Goal: Task Accomplishment & Management: Use online tool/utility

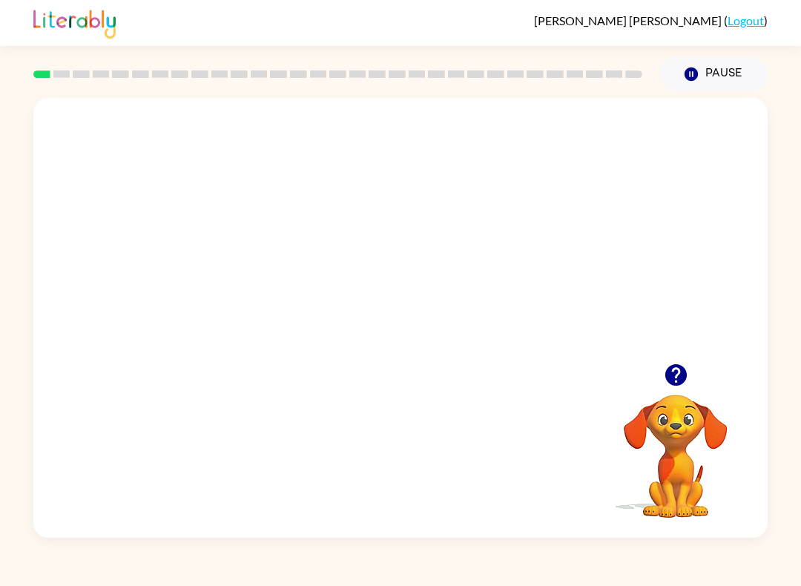
click at [672, 384] on icon "button" at bounding box center [676, 375] width 22 height 22
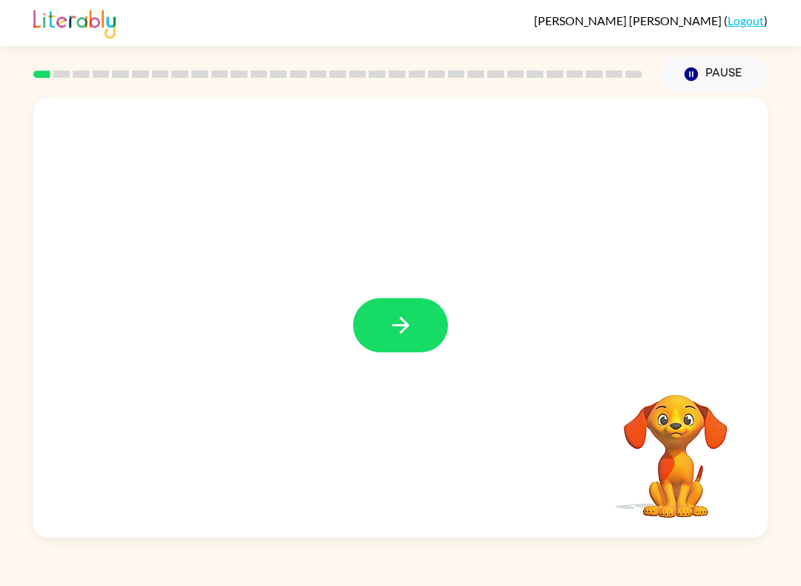
click at [388, 327] on icon "button" at bounding box center [401, 325] width 26 height 26
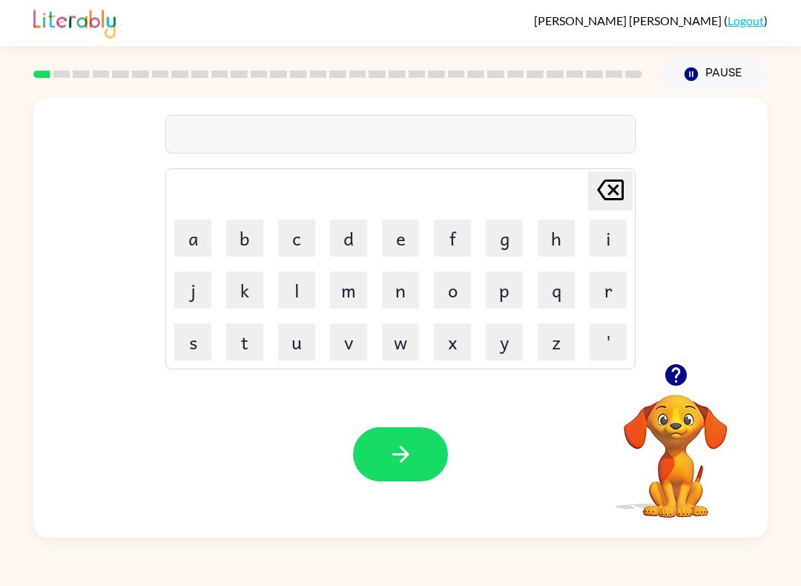
click at [189, 345] on button "s" at bounding box center [192, 342] width 37 height 37
click at [564, 243] on button "h" at bounding box center [556, 238] width 37 height 37
click at [299, 358] on button "u" at bounding box center [296, 342] width 37 height 37
click at [194, 353] on button "s" at bounding box center [192, 342] width 37 height 37
click at [395, 237] on button "e" at bounding box center [400, 238] width 37 height 37
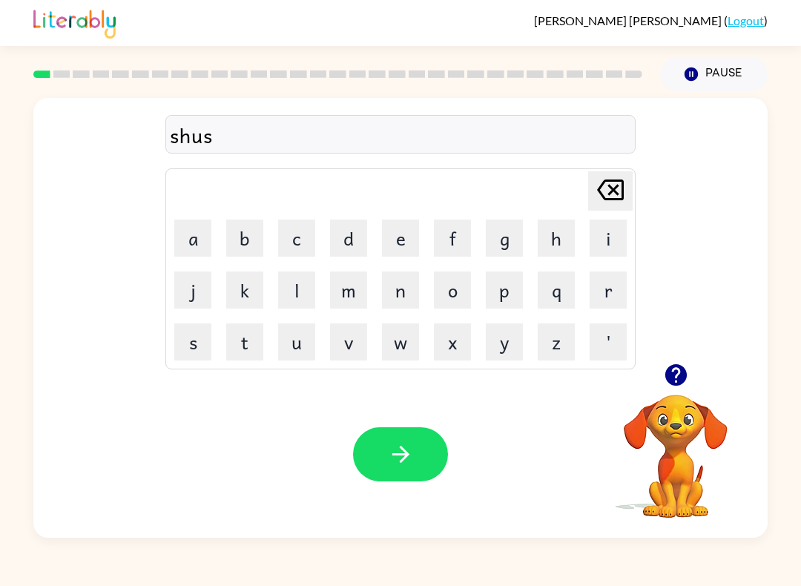
click at [341, 245] on button "d" at bounding box center [348, 238] width 37 height 37
click at [412, 447] on icon "button" at bounding box center [401, 455] width 26 height 26
click at [681, 387] on icon "button" at bounding box center [676, 375] width 26 height 26
click at [181, 256] on button "a" at bounding box center [192, 238] width 37 height 37
click at [514, 285] on button "p" at bounding box center [504, 290] width 37 height 37
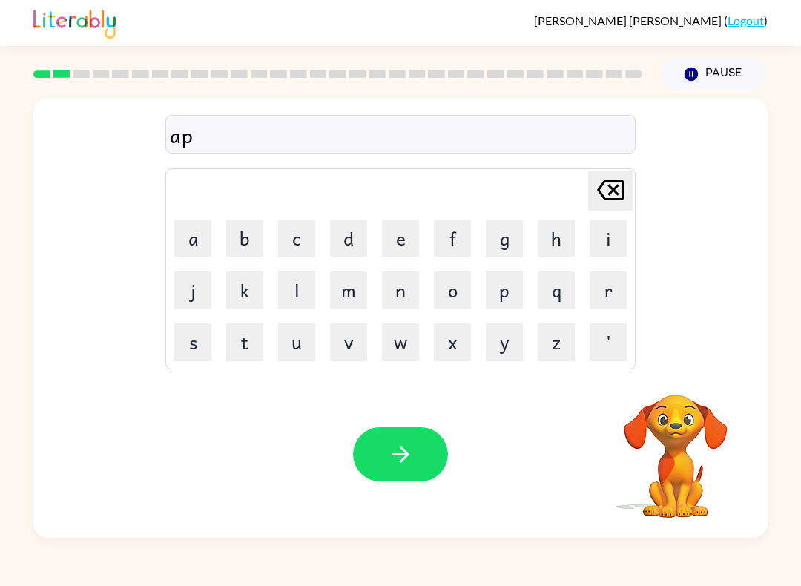
click at [609, 242] on button "i" at bounding box center [608, 238] width 37 height 37
click at [606, 286] on button "r" at bounding box center [608, 290] width 37 height 37
click at [391, 243] on button "e" at bounding box center [400, 238] width 37 height 37
click at [194, 353] on button "s" at bounding box center [192, 342] width 37 height 37
click at [397, 242] on button "e" at bounding box center [400, 238] width 37 height 37
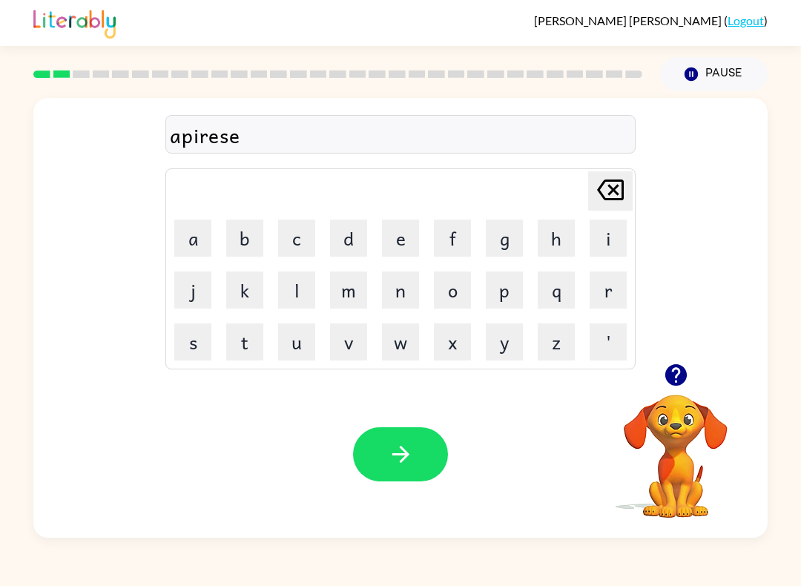
click at [180, 344] on button "s" at bounding box center [192, 342] width 37 height 37
click at [403, 453] on icon "button" at bounding box center [401, 455] width 26 height 26
click at [405, 209] on td "[PERSON_NAME] last character input" at bounding box center [401, 191] width 466 height 41
click at [677, 359] on button "button" at bounding box center [677, 375] width 38 height 38
click at [599, 291] on button "r" at bounding box center [608, 290] width 37 height 37
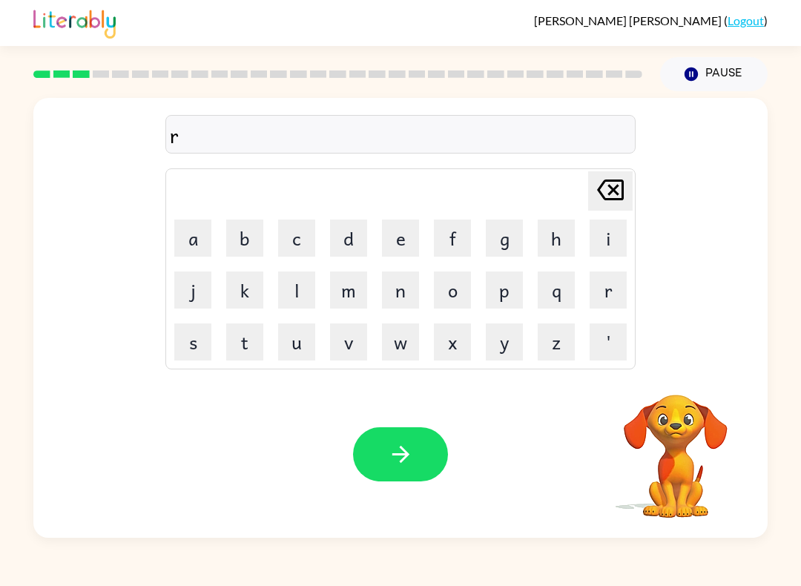
click at [399, 245] on button "e" at bounding box center [400, 238] width 37 height 37
click at [187, 241] on button "a" at bounding box center [192, 238] width 37 height 37
click at [307, 294] on button "l" at bounding box center [296, 290] width 37 height 37
click at [609, 243] on button "i" at bounding box center [608, 238] width 37 height 37
click at [232, 327] on button "t" at bounding box center [244, 342] width 37 height 37
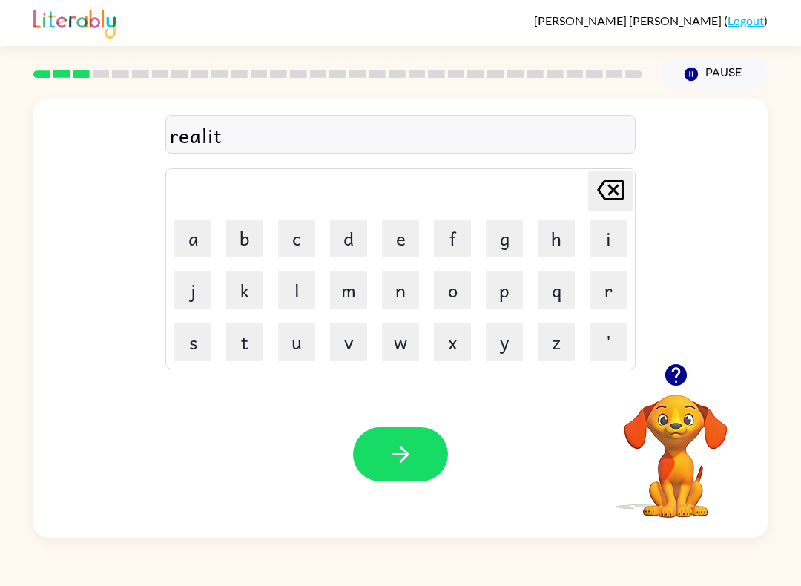
click at [493, 350] on button "y" at bounding box center [504, 342] width 37 height 37
click at [418, 436] on button "button" at bounding box center [400, 454] width 95 height 54
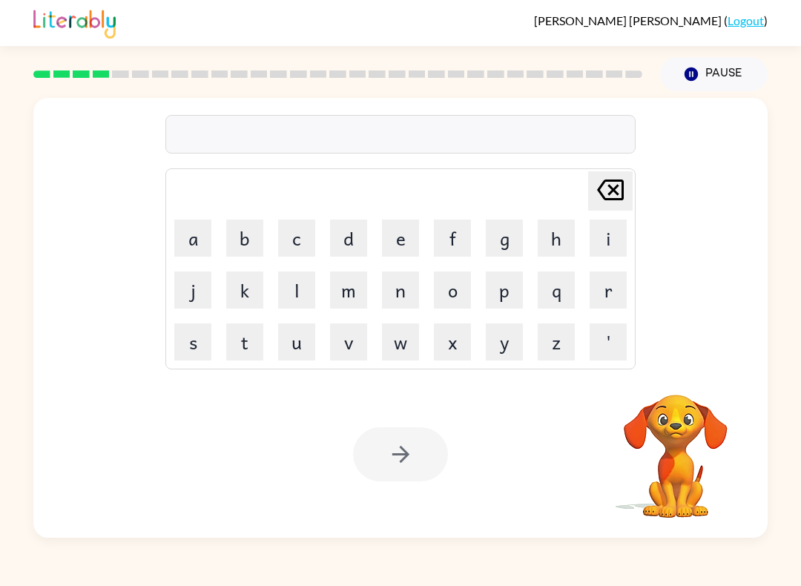
click at [401, 247] on button "e" at bounding box center [400, 238] width 37 height 37
click at [296, 297] on button "l" at bounding box center [296, 290] width 37 height 37
click at [609, 252] on button "i" at bounding box center [608, 238] width 37 height 37
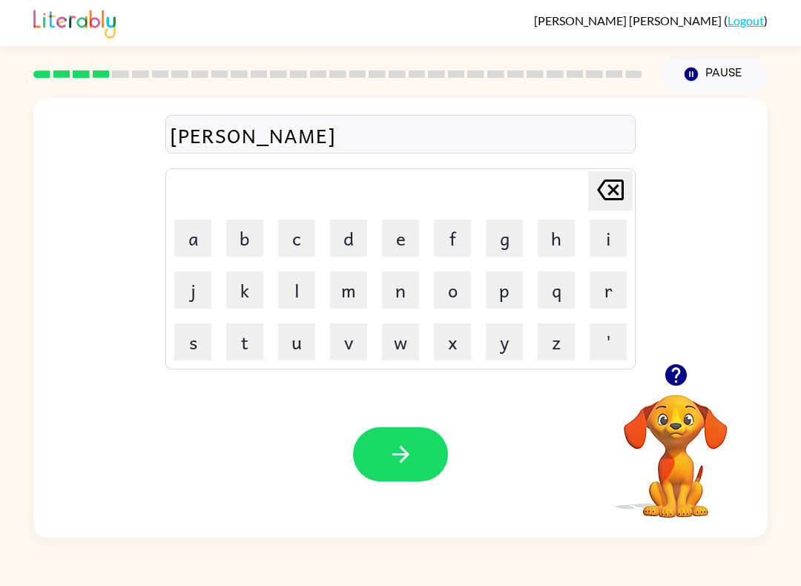
click at [603, 244] on button "i" at bounding box center [608, 238] width 37 height 37
click at [407, 308] on button "n" at bounding box center [400, 290] width 37 height 37
click at [205, 244] on button "a" at bounding box center [192, 238] width 37 height 37
click at [252, 339] on button "t" at bounding box center [244, 342] width 37 height 37
click at [384, 256] on button "e" at bounding box center [400, 238] width 37 height 37
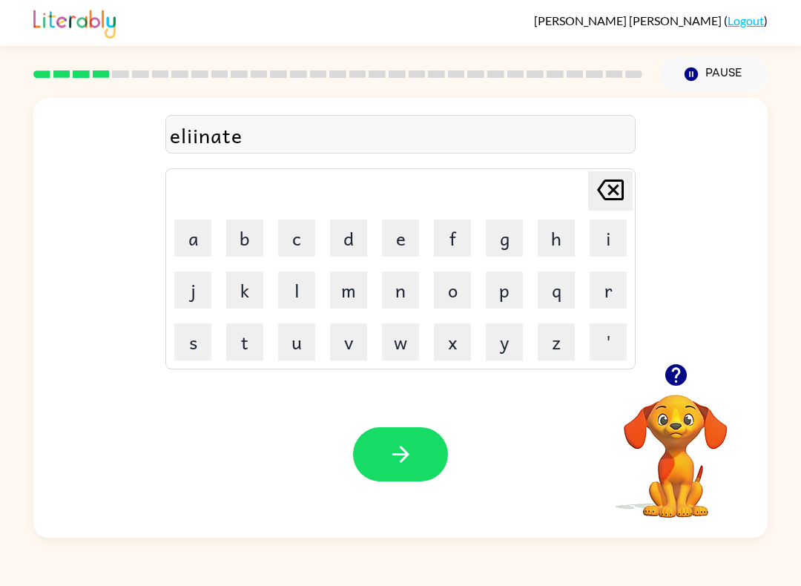
click at [611, 197] on icon "[PERSON_NAME] last character input" at bounding box center [611, 190] width 36 height 36
click at [611, 196] on icon "[PERSON_NAME] last character input" at bounding box center [611, 190] width 36 height 36
click at [614, 200] on icon at bounding box center [610, 190] width 27 height 21
click at [609, 203] on icon "[PERSON_NAME] last character input" at bounding box center [611, 190] width 36 height 36
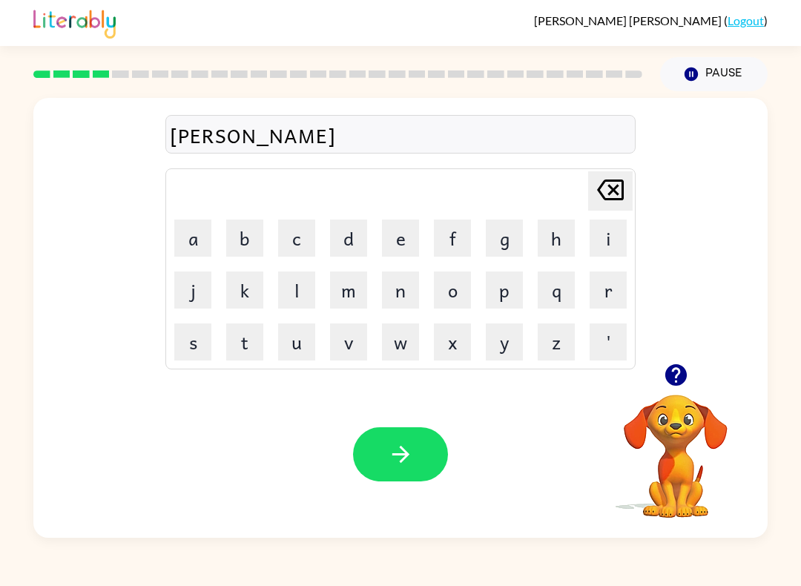
click at [352, 284] on button "m" at bounding box center [348, 290] width 37 height 37
click at [614, 244] on button "i" at bounding box center [608, 238] width 37 height 37
click at [418, 295] on button "n" at bounding box center [400, 290] width 37 height 37
click at [194, 244] on button "a" at bounding box center [192, 238] width 37 height 37
click at [248, 335] on button "t" at bounding box center [244, 342] width 37 height 37
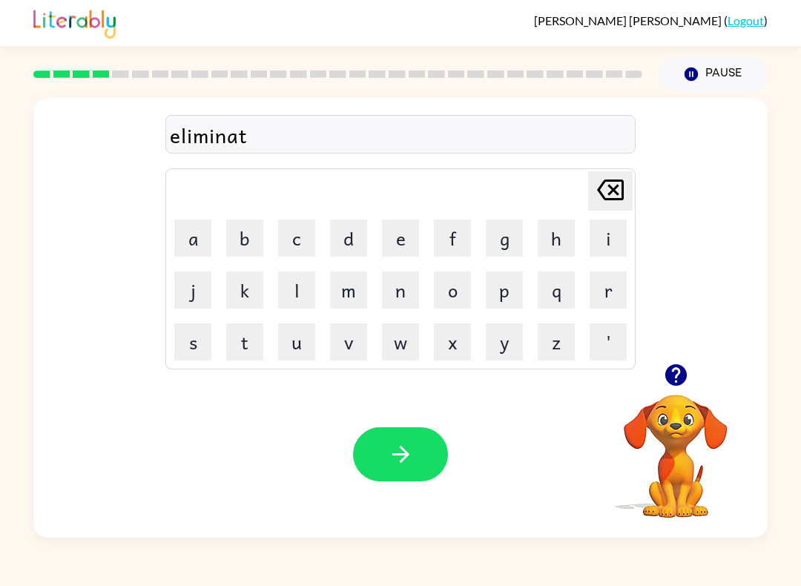
click at [395, 252] on button "e" at bounding box center [400, 238] width 37 height 37
click at [408, 448] on icon "button" at bounding box center [401, 455] width 26 height 26
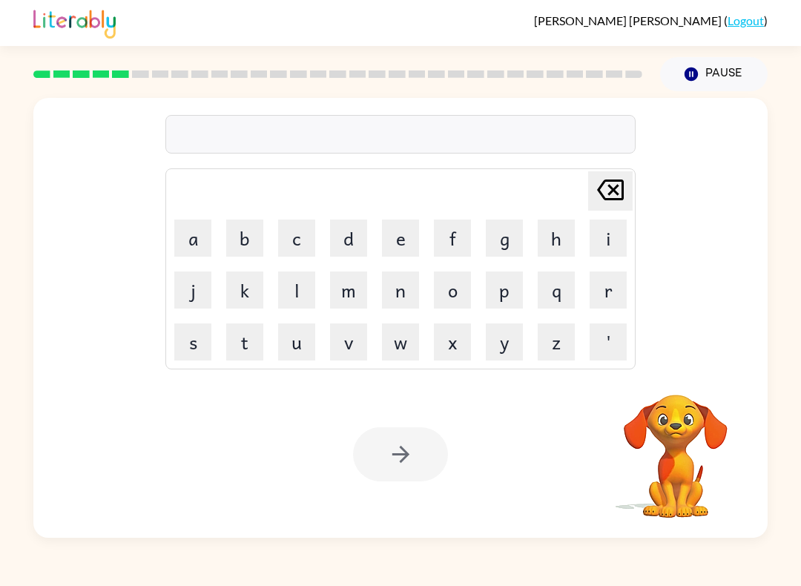
click at [355, 236] on button "d" at bounding box center [348, 238] width 37 height 37
click at [306, 338] on button "u" at bounding box center [296, 342] width 37 height 37
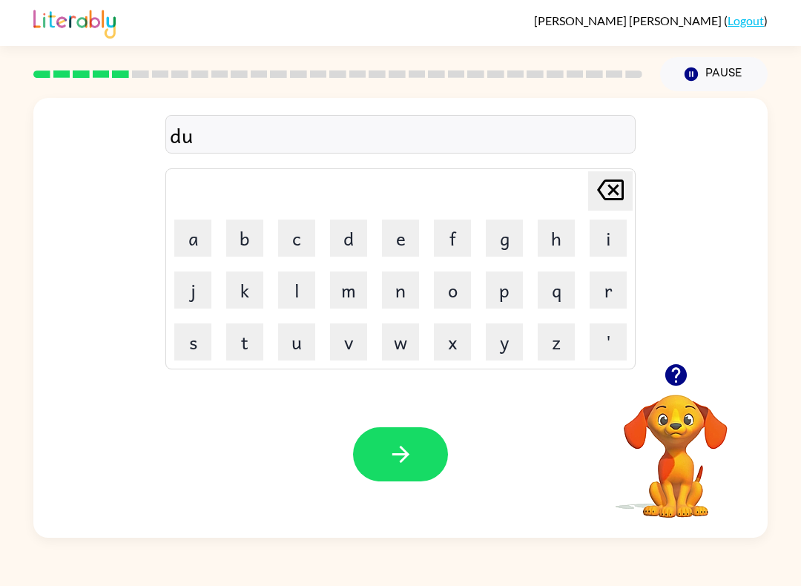
click at [511, 282] on button "p" at bounding box center [504, 290] width 37 height 37
click at [306, 292] on button "l" at bounding box center [296, 290] width 37 height 37
click at [611, 238] on button "i" at bounding box center [608, 238] width 37 height 37
click at [292, 238] on button "c" at bounding box center [296, 238] width 37 height 37
click at [203, 234] on button "a" at bounding box center [192, 238] width 37 height 37
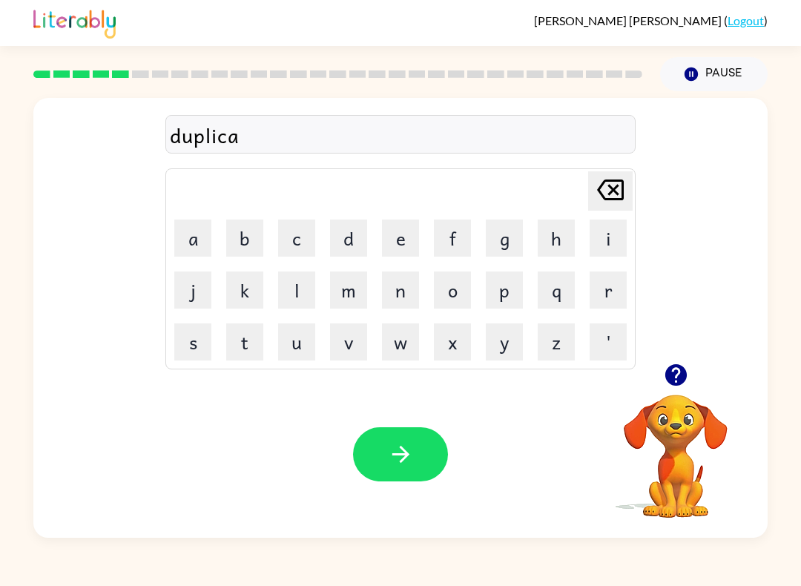
click at [247, 344] on button "t" at bounding box center [244, 342] width 37 height 37
click at [406, 237] on button "e" at bounding box center [400, 238] width 37 height 37
click at [399, 446] on icon "button" at bounding box center [401, 455] width 26 height 26
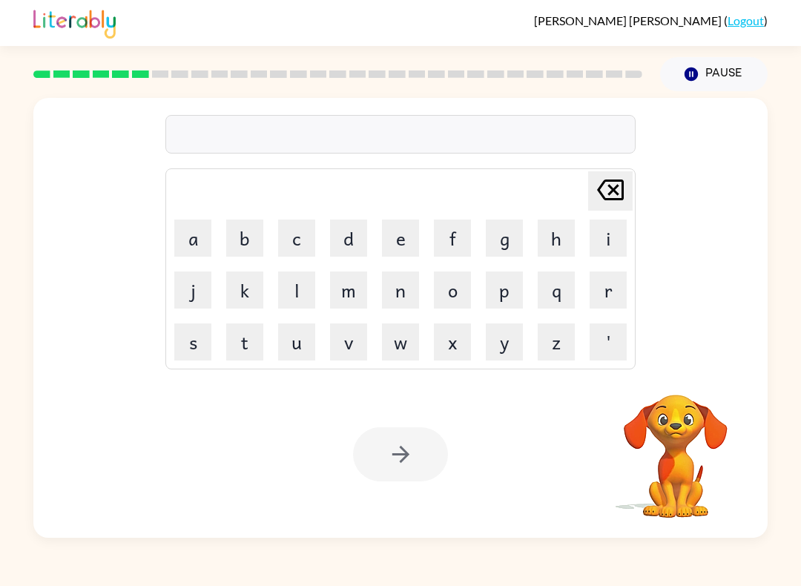
click at [358, 336] on button "v" at bounding box center [348, 342] width 37 height 37
click at [194, 242] on button "a" at bounding box center [192, 238] width 37 height 37
click at [297, 246] on button "c" at bounding box center [296, 238] width 37 height 37
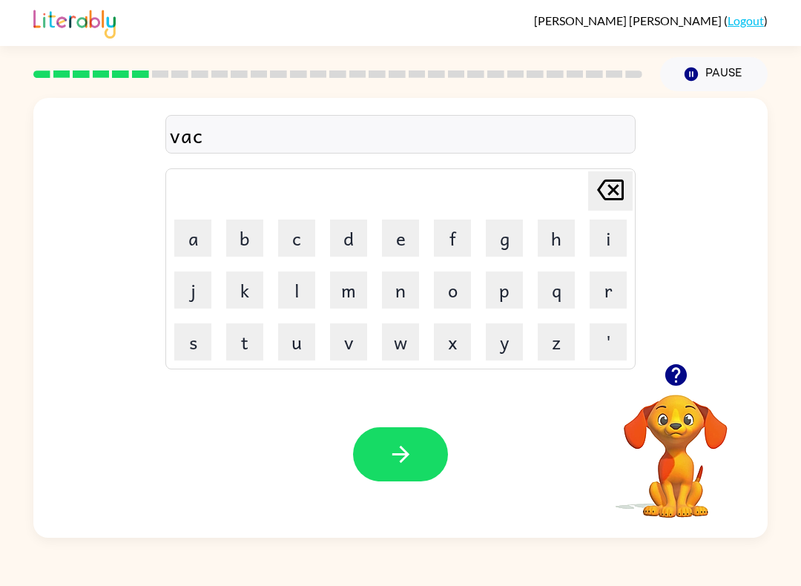
click at [191, 239] on button "a" at bounding box center [192, 238] width 37 height 37
click at [259, 344] on button "t" at bounding box center [244, 342] width 37 height 37
click at [599, 238] on button "i" at bounding box center [608, 238] width 37 height 37
click at [456, 288] on button "o" at bounding box center [452, 290] width 37 height 37
click at [399, 297] on button "n" at bounding box center [400, 290] width 37 height 37
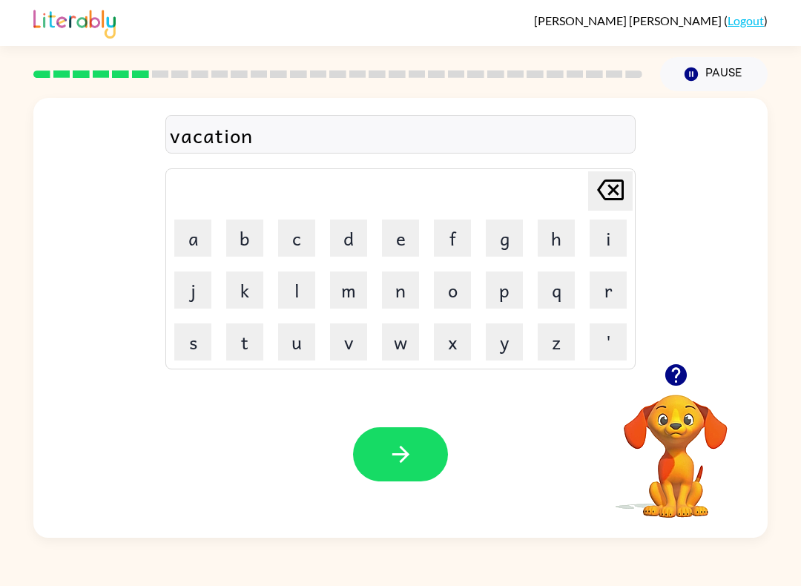
click at [393, 445] on icon "button" at bounding box center [401, 455] width 26 height 26
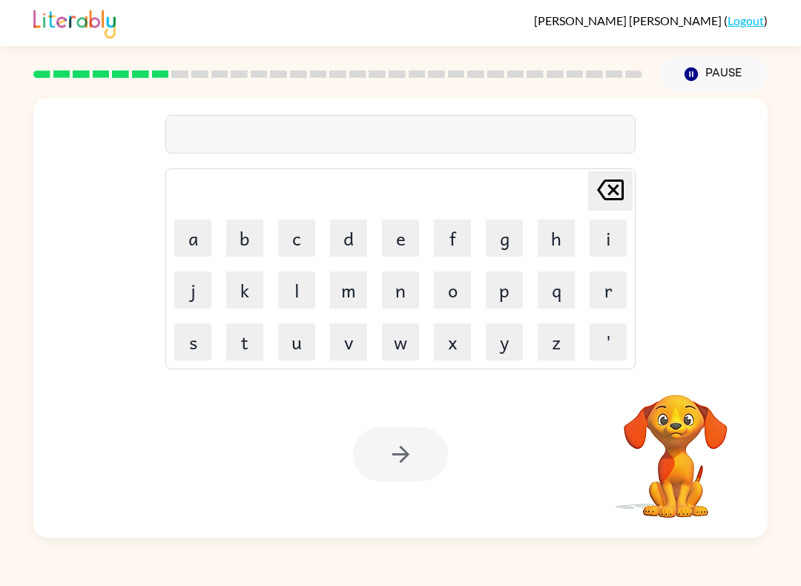
click at [506, 290] on button "p" at bounding box center [504, 290] width 37 height 37
click at [298, 348] on button "u" at bounding box center [296, 342] width 37 height 37
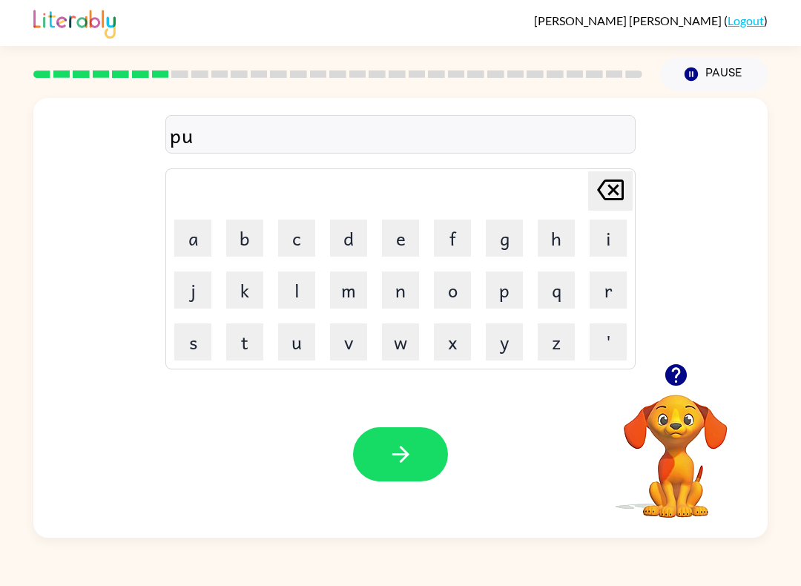
click at [347, 243] on button "d" at bounding box center [348, 238] width 37 height 37
click at [347, 242] on button "d" at bounding box center [348, 238] width 37 height 37
click at [304, 299] on button "l" at bounding box center [296, 290] width 37 height 37
click at [394, 250] on button "e" at bounding box center [400, 238] width 37 height 37
click at [414, 449] on button "button" at bounding box center [400, 454] width 95 height 54
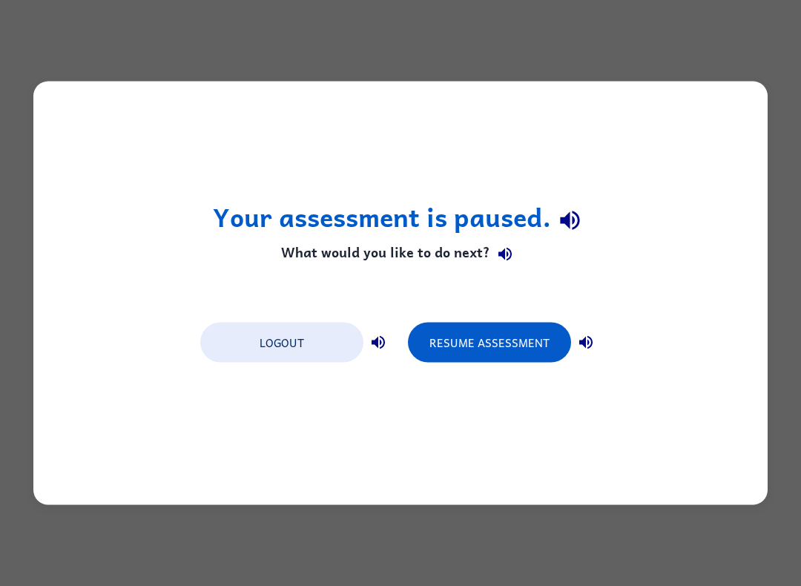
click at [509, 356] on button "Resume Assessment" at bounding box center [489, 343] width 163 height 40
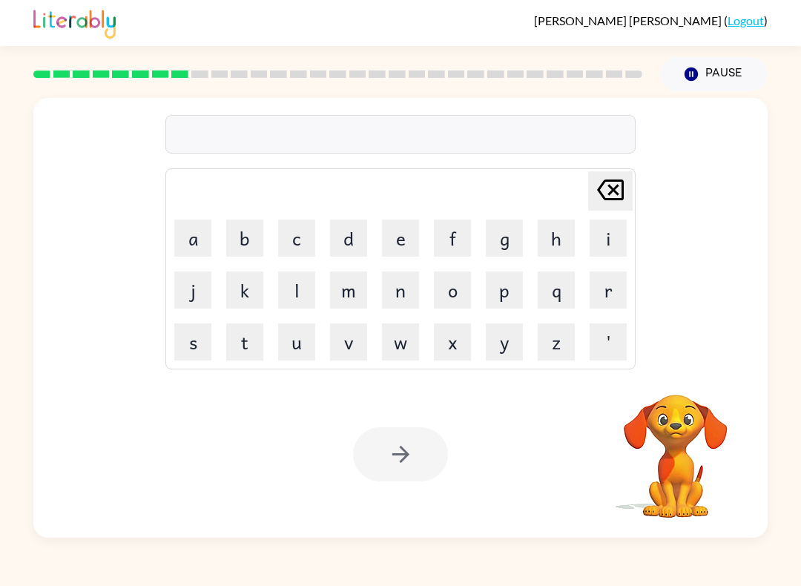
click at [514, 293] on button "p" at bounding box center [504, 290] width 37 height 37
click at [192, 237] on button "a" at bounding box center [192, 238] width 37 height 37
click at [606, 297] on button "r" at bounding box center [608, 290] width 37 height 37
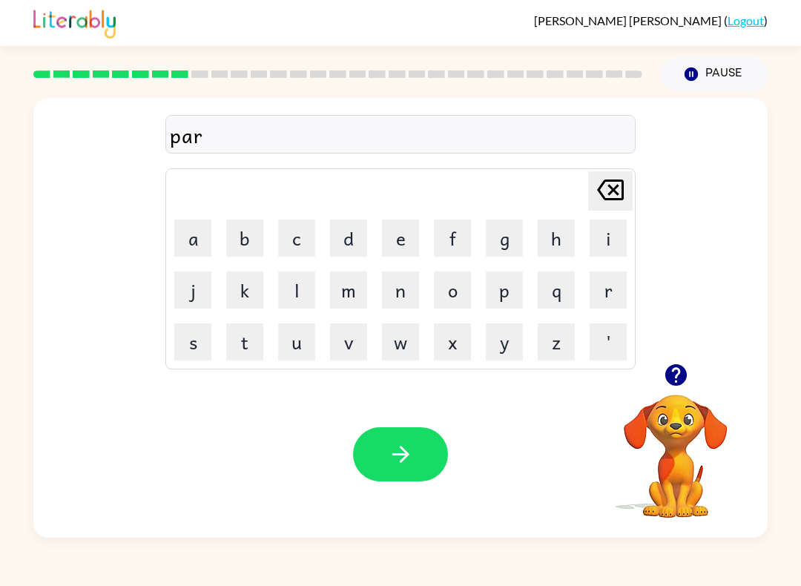
click at [235, 330] on button "t" at bounding box center [244, 342] width 37 height 37
click at [617, 243] on button "i" at bounding box center [608, 238] width 37 height 37
click at [292, 296] on button "l" at bounding box center [296, 290] width 37 height 37
click at [406, 234] on button "e" at bounding box center [400, 238] width 37 height 37
click at [400, 445] on icon "button" at bounding box center [401, 455] width 26 height 26
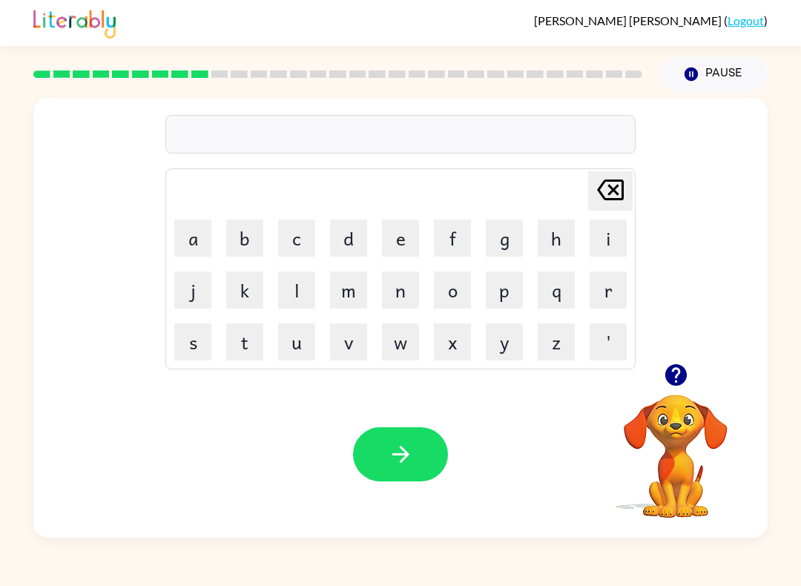
click at [678, 377] on icon "button" at bounding box center [676, 375] width 22 height 22
click at [681, 383] on icon "button" at bounding box center [676, 375] width 22 height 22
click at [614, 279] on button "r" at bounding box center [608, 290] width 37 height 37
click at [398, 246] on button "e" at bounding box center [400, 238] width 37 height 37
click at [291, 236] on button "c" at bounding box center [296, 238] width 37 height 37
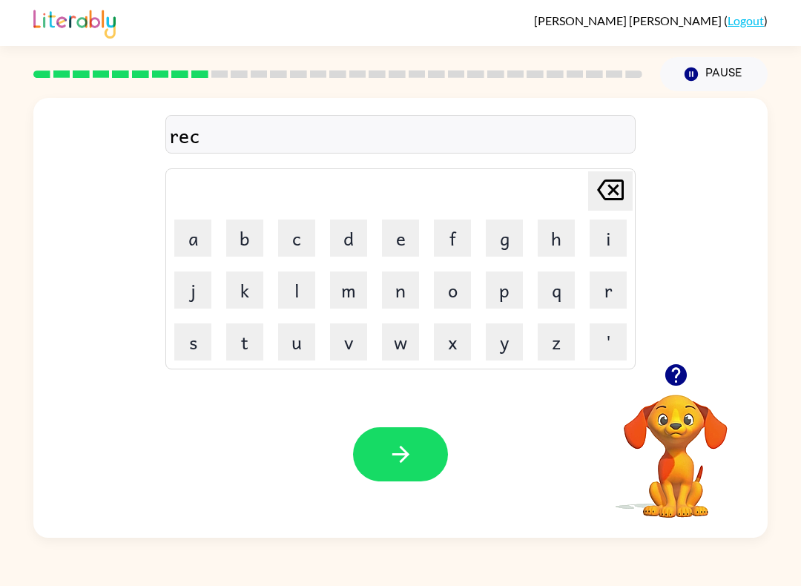
click at [192, 237] on button "a" at bounding box center [192, 238] width 37 height 37
click at [511, 286] on button "p" at bounding box center [504, 290] width 37 height 37
click at [298, 244] on button "c" at bounding box center [296, 238] width 37 height 37
click at [566, 246] on button "h" at bounding box center [556, 238] width 37 height 37
click at [392, 246] on button "e" at bounding box center [400, 238] width 37 height 37
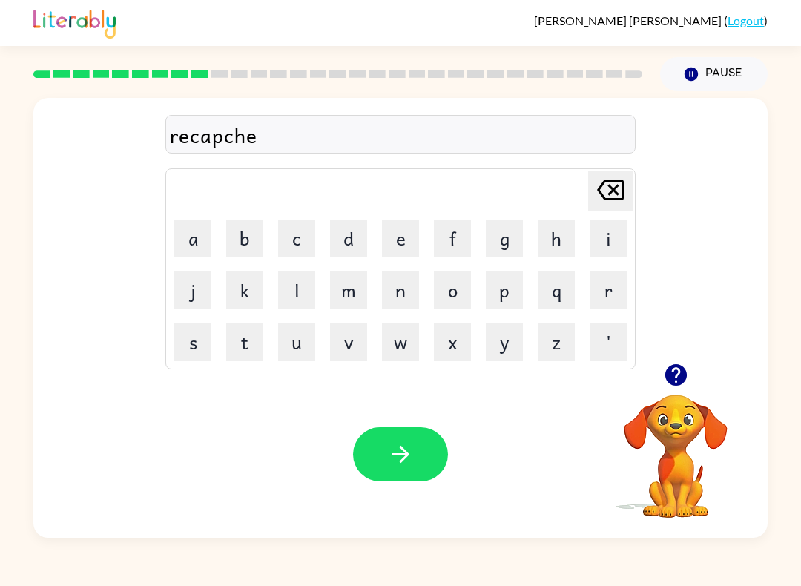
click at [606, 295] on button "r" at bounding box center [608, 290] width 37 height 37
click at [411, 455] on icon "button" at bounding box center [401, 455] width 26 height 26
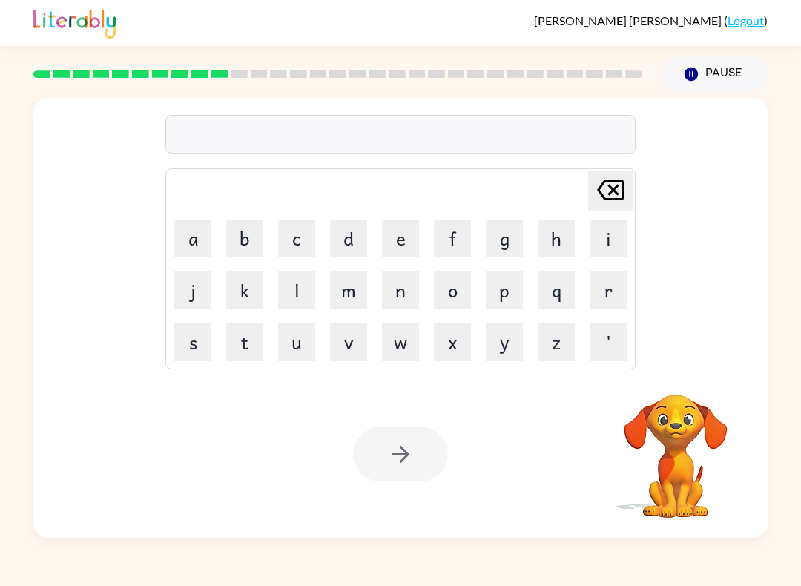
click at [508, 291] on button "p" at bounding box center [504, 290] width 37 height 37
click at [626, 290] on button "r" at bounding box center [608, 290] width 37 height 37
click at [404, 245] on button "e" at bounding box center [400, 238] width 37 height 37
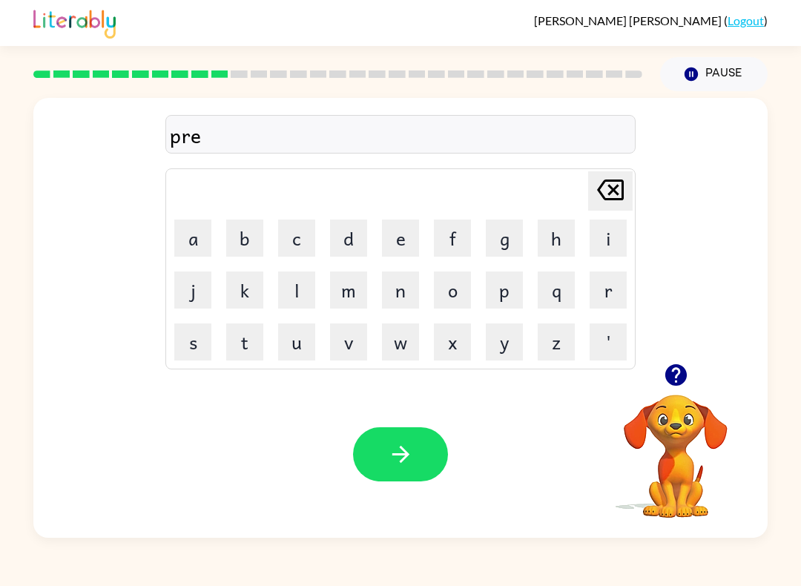
click at [183, 339] on button "s" at bounding box center [192, 342] width 37 height 37
click at [560, 232] on button "h" at bounding box center [556, 238] width 37 height 37
click at [450, 298] on button "o" at bounding box center [452, 290] width 37 height 37
click at [450, 297] on button "o" at bounding box center [452, 290] width 37 height 37
click at [625, 185] on button "[PERSON_NAME] last character input" at bounding box center [610, 190] width 45 height 39
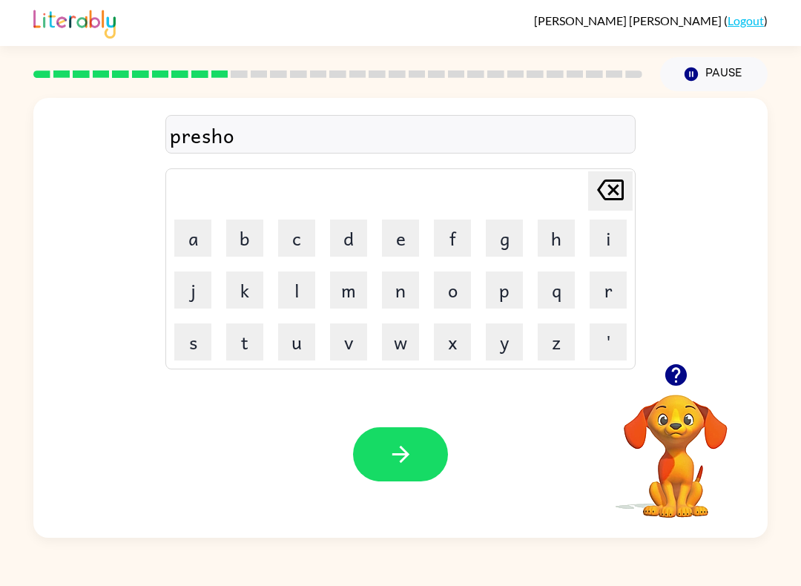
click at [625, 185] on button "[PERSON_NAME] last character input" at bounding box center [610, 190] width 45 height 39
click at [304, 232] on button "c" at bounding box center [296, 238] width 37 height 37
click at [442, 292] on button "o" at bounding box center [452, 290] width 37 height 37
click at [292, 287] on button "l" at bounding box center [296, 290] width 37 height 37
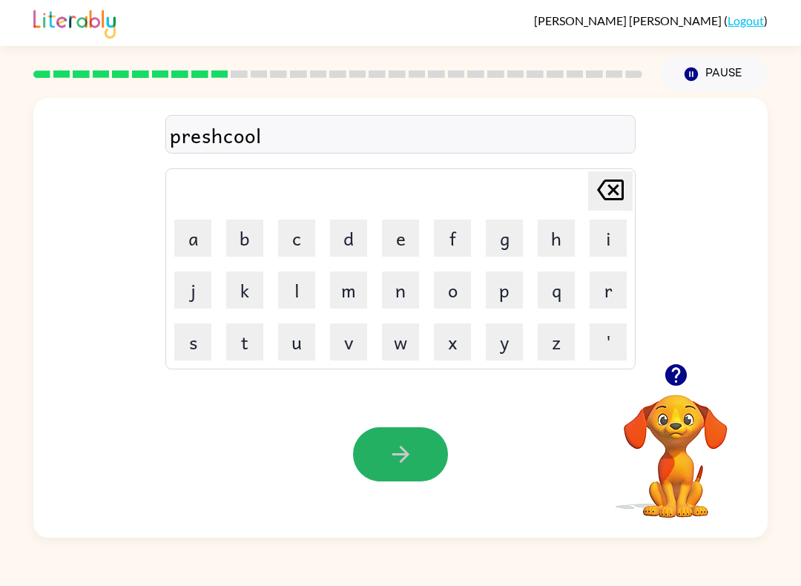
click at [402, 461] on icon "button" at bounding box center [400, 454] width 17 height 17
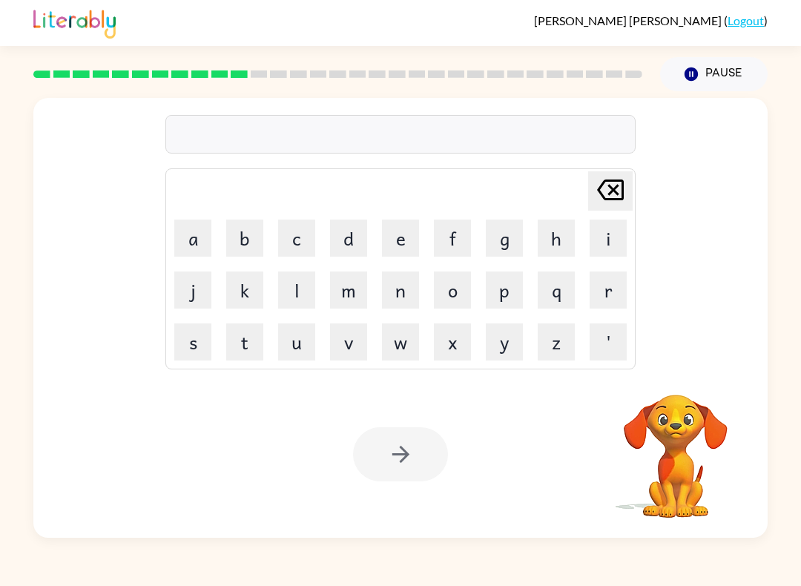
click at [292, 234] on button "c" at bounding box center [296, 238] width 37 height 37
click at [620, 289] on button "r" at bounding box center [608, 290] width 37 height 37
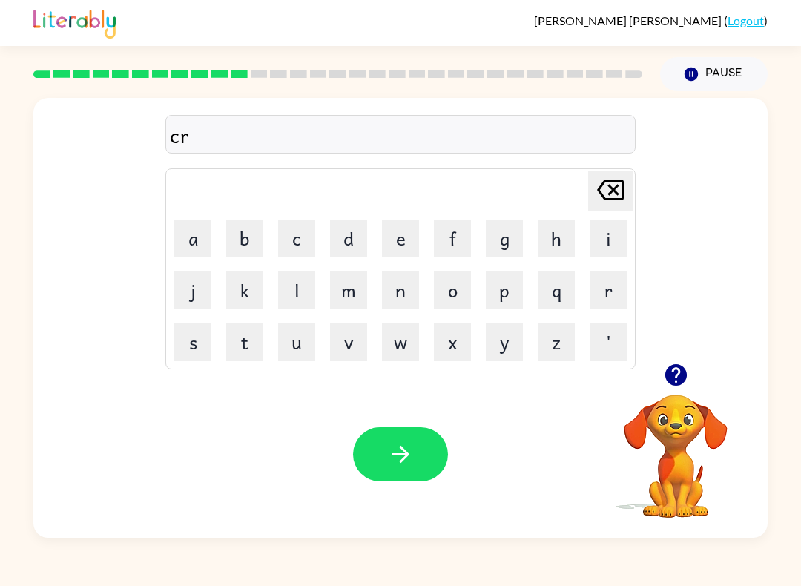
click at [350, 347] on button "v" at bounding box center [348, 342] width 37 height 37
click at [384, 229] on button "e" at bounding box center [400, 238] width 37 height 37
click at [342, 232] on button "d" at bounding box center [348, 238] width 37 height 37
click at [624, 182] on icon "[PERSON_NAME] last character input" at bounding box center [611, 190] width 36 height 36
click at [623, 181] on icon "[PERSON_NAME] last character input" at bounding box center [611, 190] width 36 height 36
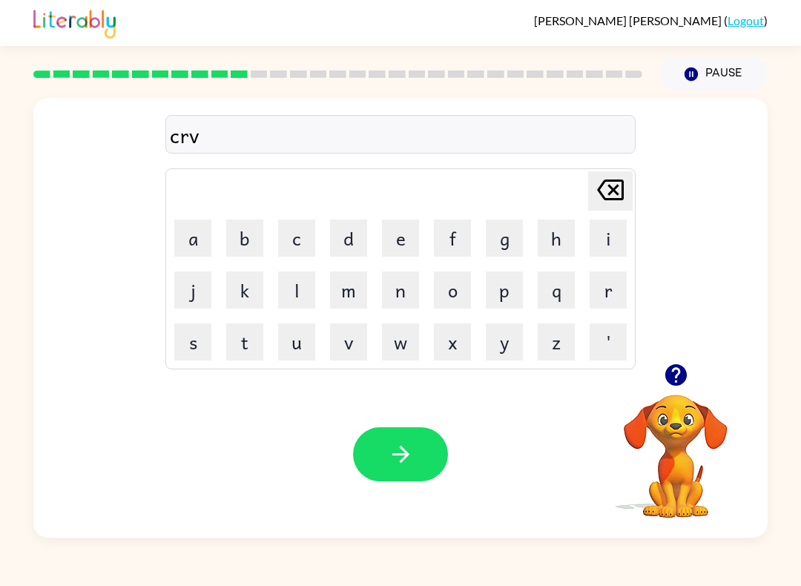
click at [611, 193] on icon at bounding box center [610, 190] width 27 height 21
click at [611, 192] on icon at bounding box center [610, 190] width 27 height 21
click at [622, 191] on icon "[PERSON_NAME] last character input" at bounding box center [611, 190] width 36 height 36
click at [291, 229] on button "c" at bounding box center [296, 238] width 37 height 37
click at [597, 301] on button "r" at bounding box center [608, 290] width 37 height 37
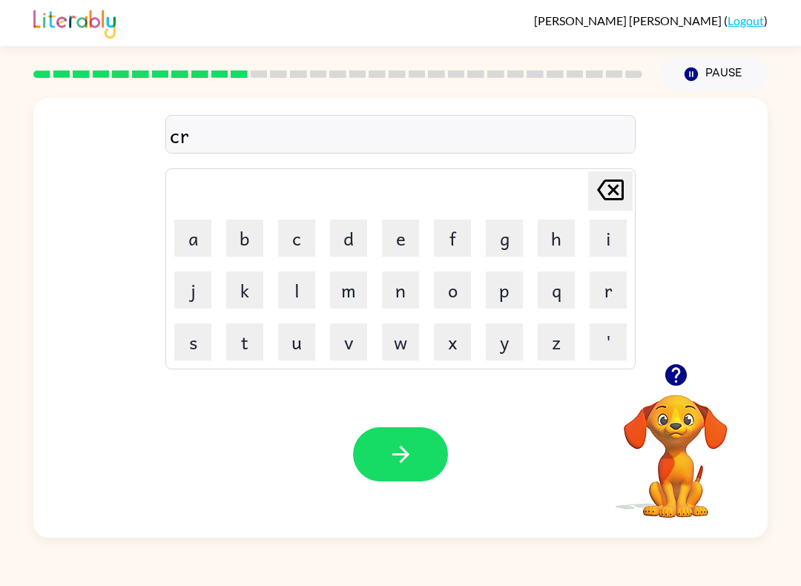
click at [410, 232] on button "e" at bounding box center [400, 238] width 37 height 37
click at [352, 352] on button "v" at bounding box center [348, 342] width 37 height 37
click at [406, 243] on button "e" at bounding box center [400, 238] width 37 height 37
click at [357, 229] on button "d" at bounding box center [348, 238] width 37 height 37
click at [403, 441] on button "button" at bounding box center [400, 454] width 95 height 54
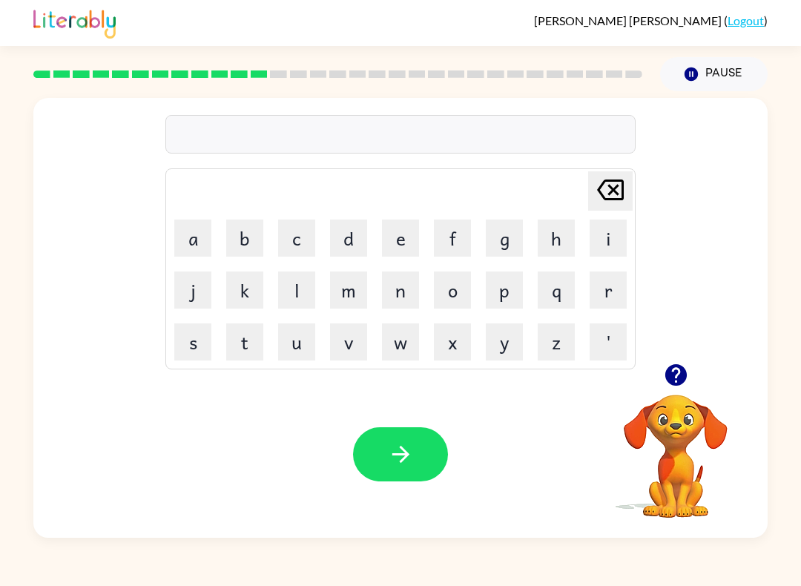
click at [672, 352] on div "[PERSON_NAME] last character input a b c d e f g h i j k l m n o p q r s t u v …" at bounding box center [400, 231] width 735 height 266
click at [685, 377] on icon "button" at bounding box center [676, 375] width 22 height 22
click at [683, 380] on icon "button" at bounding box center [676, 375] width 22 height 22
click at [349, 243] on button "d" at bounding box center [348, 238] width 37 height 37
click at [585, 244] on td "i" at bounding box center [608, 238] width 50 height 50
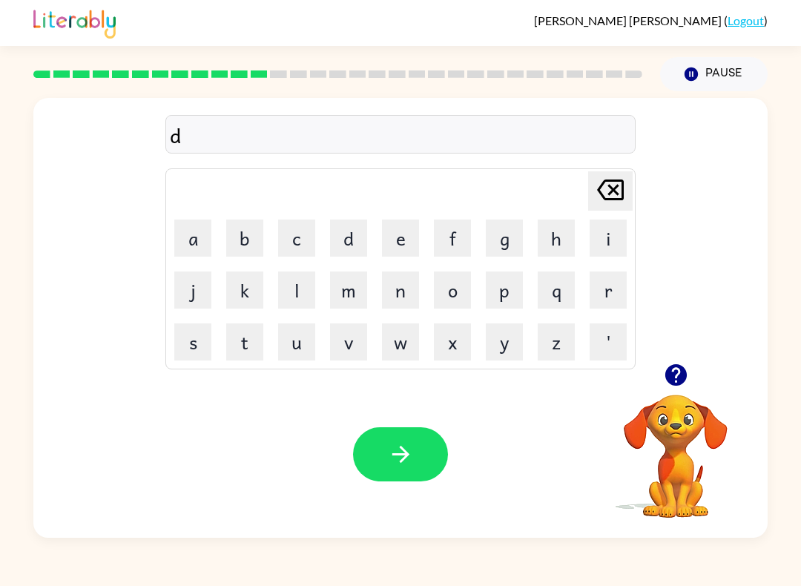
click at [601, 241] on button "i" at bounding box center [608, 238] width 37 height 37
click at [302, 230] on button "c" at bounding box center [296, 238] width 37 height 37
click at [244, 337] on button "t" at bounding box center [244, 342] width 37 height 37
click at [197, 229] on button "a" at bounding box center [192, 238] width 37 height 37
click at [249, 347] on button "t" at bounding box center [244, 342] width 37 height 37
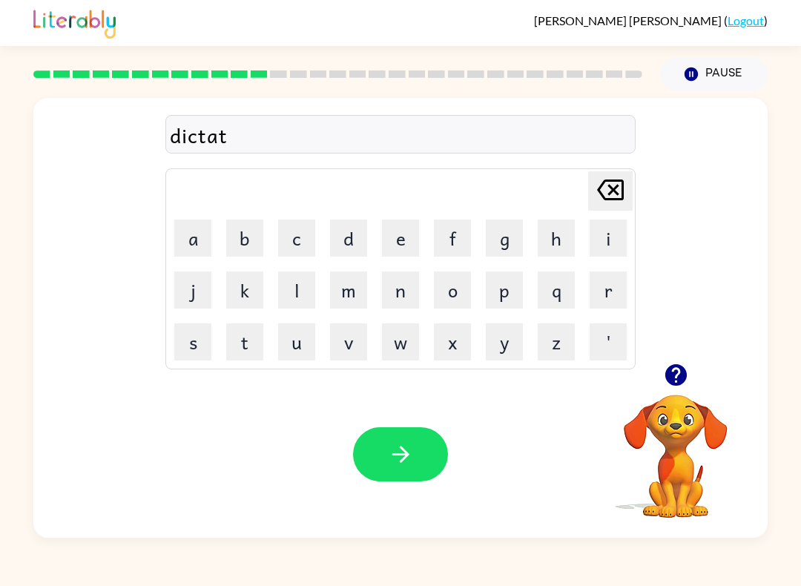
click at [376, 246] on td "e" at bounding box center [401, 238] width 50 height 50
click at [396, 234] on button "e" at bounding box center [400, 238] width 37 height 37
click at [402, 444] on icon "button" at bounding box center [401, 455] width 26 height 26
click at [508, 289] on button "p" at bounding box center [504, 290] width 37 height 37
click at [180, 250] on button "a" at bounding box center [192, 238] width 37 height 37
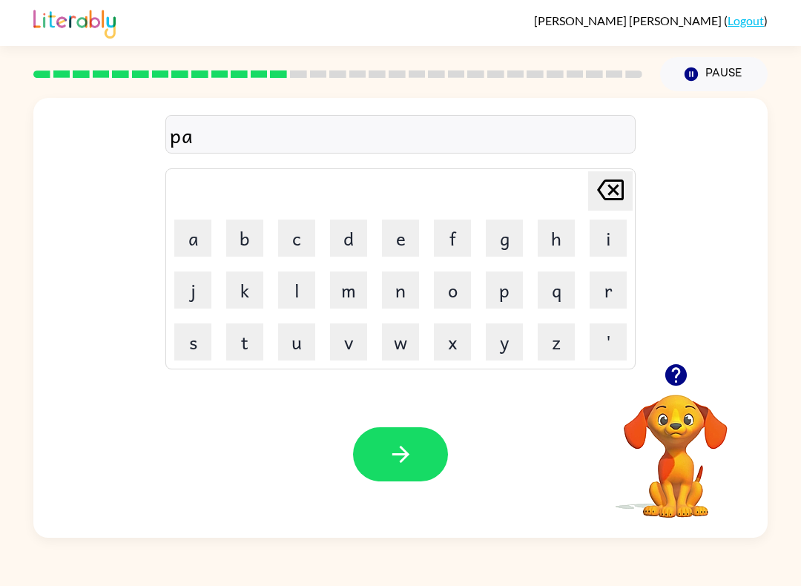
click at [678, 380] on icon "button" at bounding box center [676, 375] width 22 height 22
click at [680, 384] on icon "button" at bounding box center [676, 375] width 22 height 22
click at [494, 358] on button "y" at bounding box center [504, 342] width 37 height 37
click at [350, 290] on button "m" at bounding box center [348, 290] width 37 height 37
click at [194, 237] on button "a" at bounding box center [192, 238] width 37 height 37
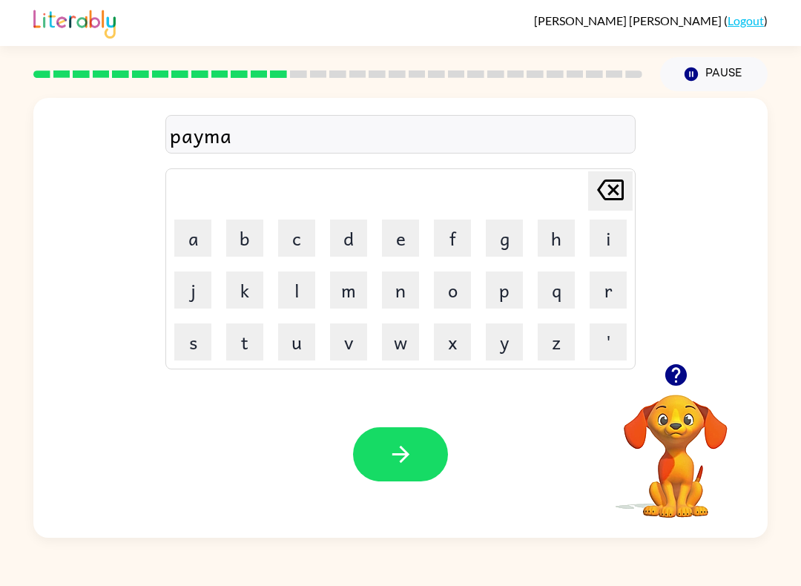
click at [255, 347] on button "t" at bounding box center [244, 342] width 37 height 37
click at [414, 237] on button "e" at bounding box center [400, 238] width 37 height 37
click at [393, 447] on icon "button" at bounding box center [401, 455] width 26 height 26
click at [669, 381] on icon "button" at bounding box center [676, 375] width 22 height 22
click at [680, 378] on icon "button" at bounding box center [676, 375] width 22 height 22
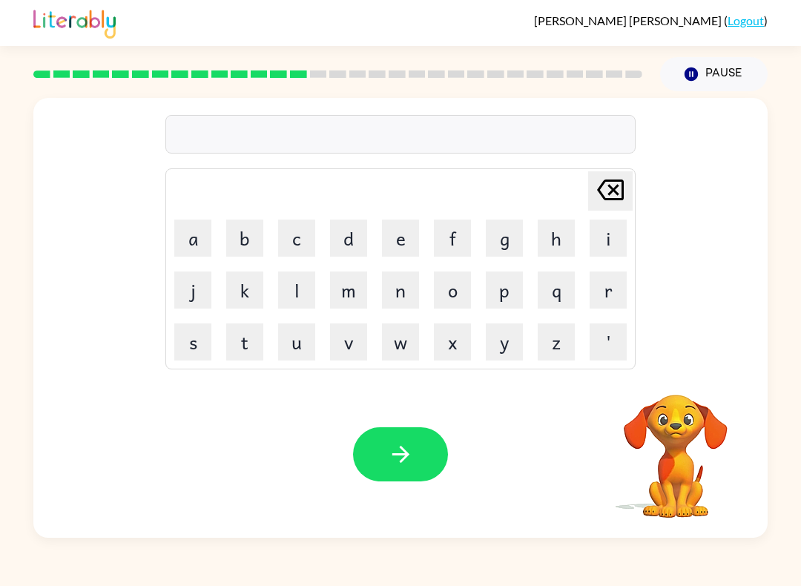
click at [355, 299] on button "m" at bounding box center [348, 290] width 37 height 37
click at [192, 232] on button "a" at bounding box center [192, 238] width 37 height 37
click at [196, 294] on button "j" at bounding box center [192, 290] width 37 height 37
click at [447, 289] on button "o" at bounding box center [452, 290] width 37 height 37
click at [606, 294] on button "r" at bounding box center [608, 290] width 37 height 37
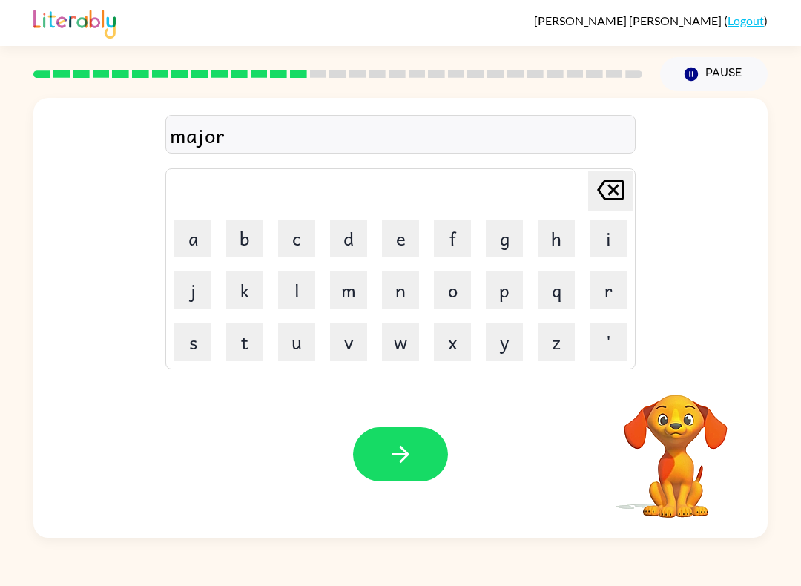
click at [424, 440] on button "button" at bounding box center [400, 454] width 95 height 54
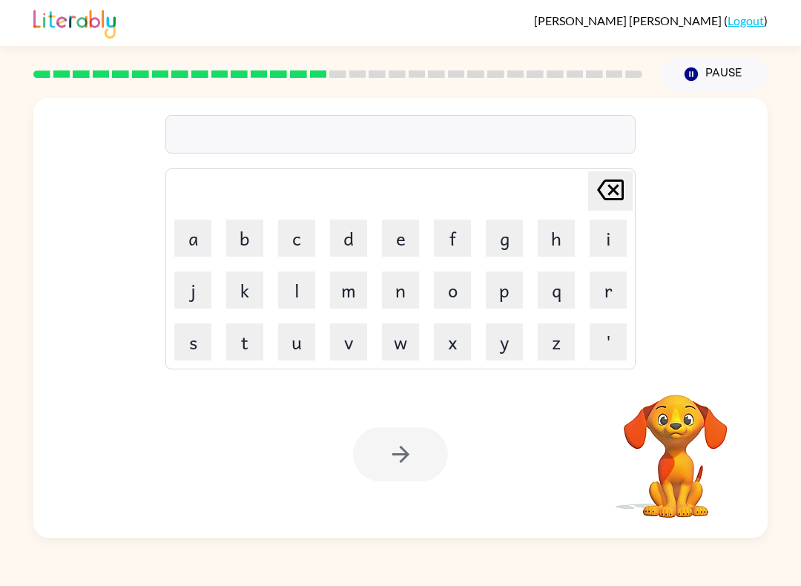
click at [202, 344] on button "s" at bounding box center [192, 342] width 37 height 37
click at [508, 291] on button "p" at bounding box center [504, 290] width 37 height 37
click at [186, 247] on button "a" at bounding box center [192, 238] width 37 height 37
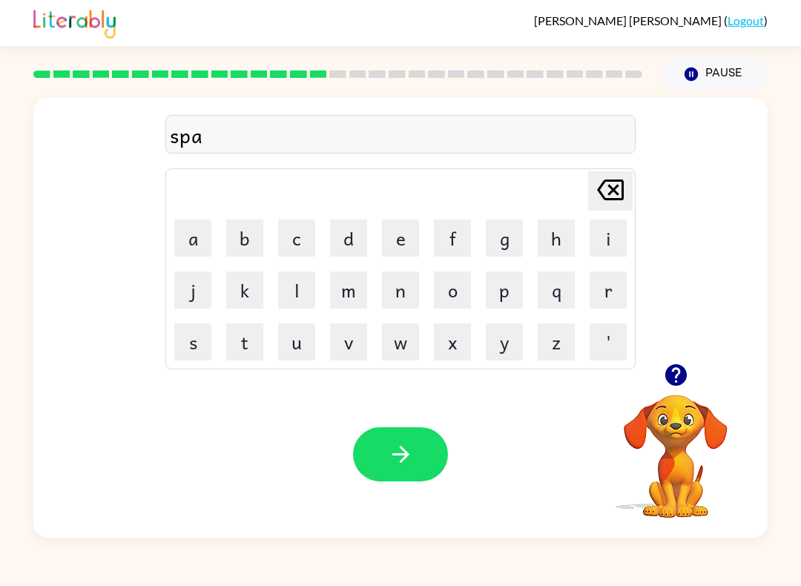
click at [609, 298] on button "r" at bounding box center [608, 290] width 37 height 37
click at [242, 279] on button "k" at bounding box center [244, 290] width 37 height 37
click at [402, 468] on button "button" at bounding box center [400, 454] width 95 height 54
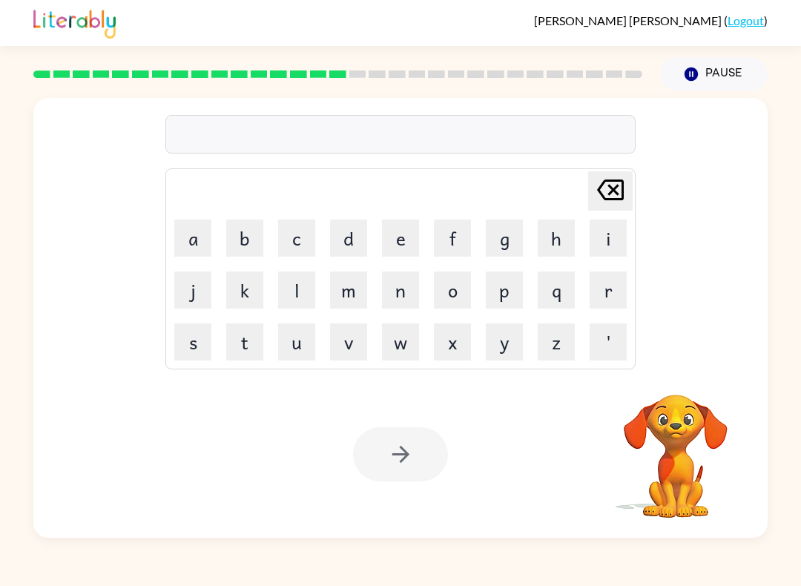
click at [505, 288] on button "p" at bounding box center [504, 290] width 37 height 37
click at [197, 248] on button "a" at bounding box center [192, 238] width 37 height 37
click at [283, 292] on button "l" at bounding box center [296, 290] width 37 height 37
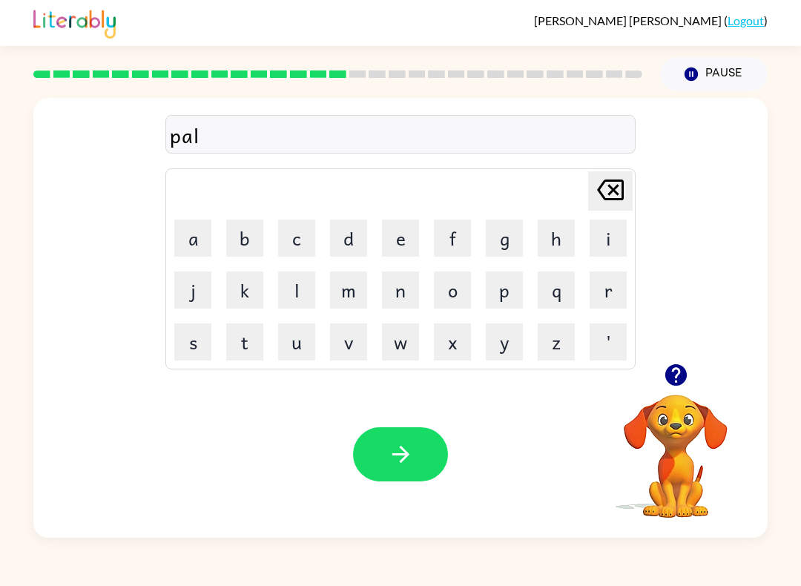
click at [409, 464] on icon "button" at bounding box center [401, 455] width 26 height 26
click at [384, 436] on button "button" at bounding box center [400, 454] width 95 height 54
click at [391, 350] on button "w" at bounding box center [400, 342] width 37 height 37
click at [588, 200] on button "[PERSON_NAME] last character input" at bounding box center [610, 190] width 45 height 39
click at [178, 335] on button "s" at bounding box center [192, 342] width 37 height 37
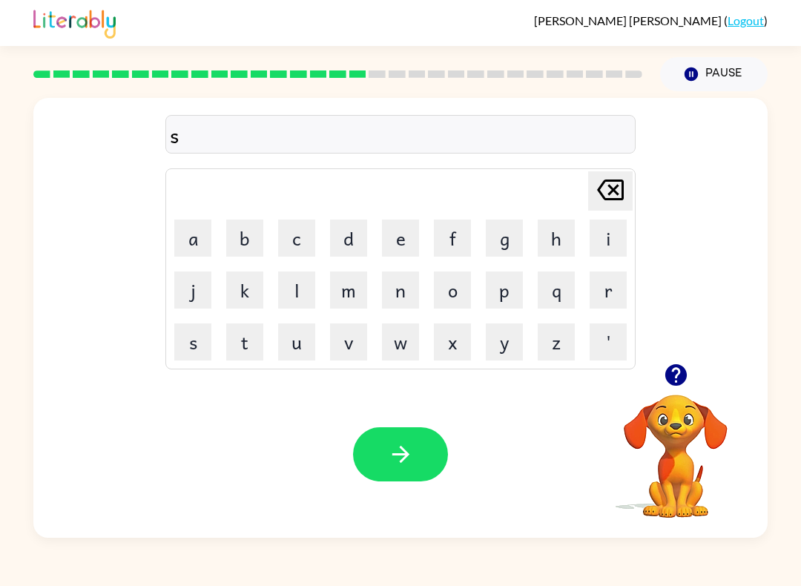
click at [512, 286] on button "p" at bounding box center [504, 290] width 37 height 37
click at [606, 240] on button "i" at bounding box center [608, 238] width 37 height 37
click at [407, 294] on button "n" at bounding box center [400, 290] width 37 height 37
click at [395, 290] on button "n" at bounding box center [400, 290] width 37 height 37
click at [605, 243] on button "i" at bounding box center [608, 238] width 37 height 37
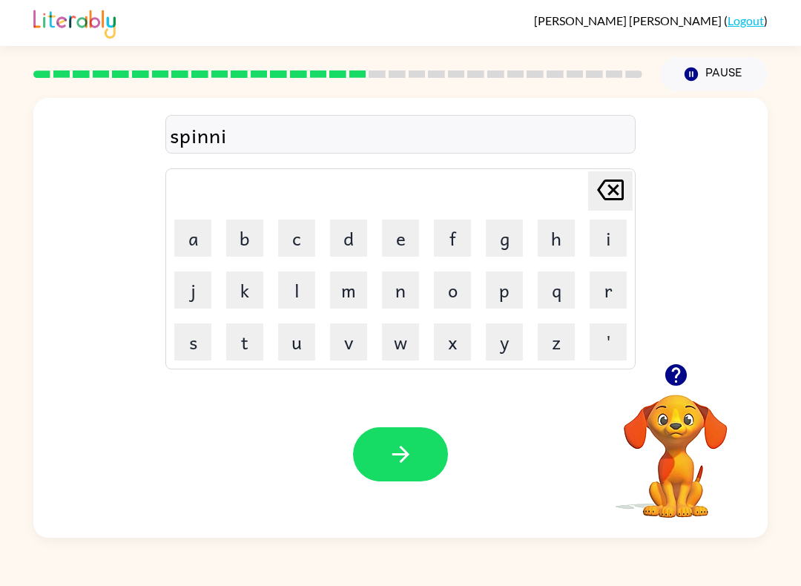
click at [393, 295] on button "n" at bounding box center [400, 290] width 37 height 37
click at [506, 239] on button "g" at bounding box center [504, 238] width 37 height 37
click at [390, 461] on icon "button" at bounding box center [401, 455] width 26 height 26
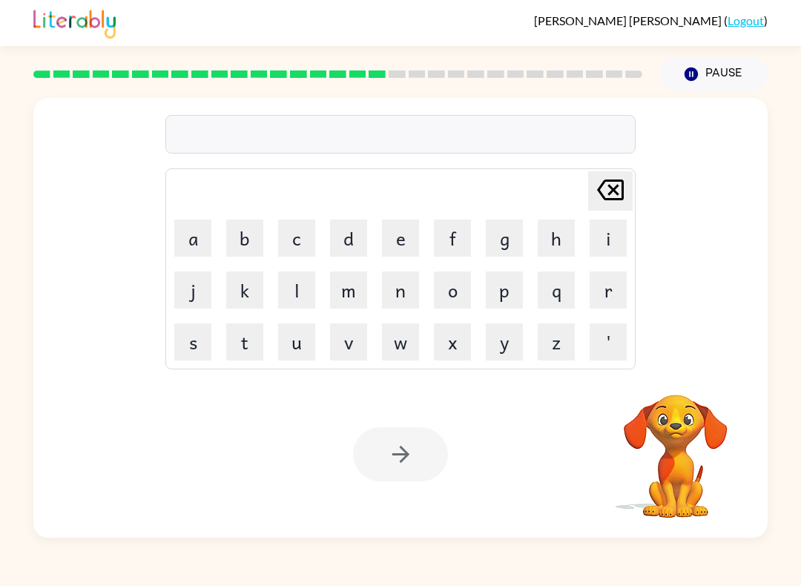
click at [508, 249] on button "g" at bounding box center [504, 238] width 37 height 37
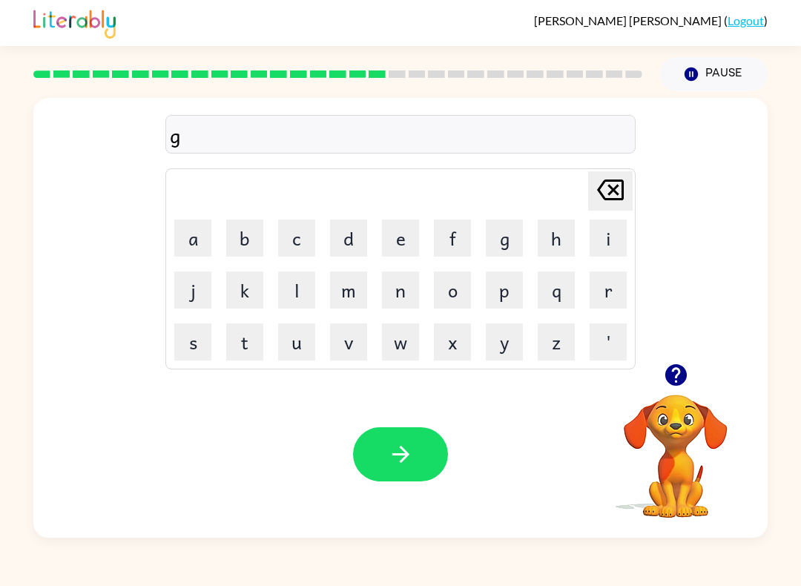
click at [609, 288] on button "r" at bounding box center [608, 290] width 37 height 37
click at [296, 346] on button "u" at bounding box center [296, 342] width 37 height 37
click at [356, 295] on button "m" at bounding box center [348, 290] width 37 height 37
click at [345, 286] on button "m" at bounding box center [348, 290] width 37 height 37
click at [505, 298] on button "p" at bounding box center [504, 290] width 37 height 37
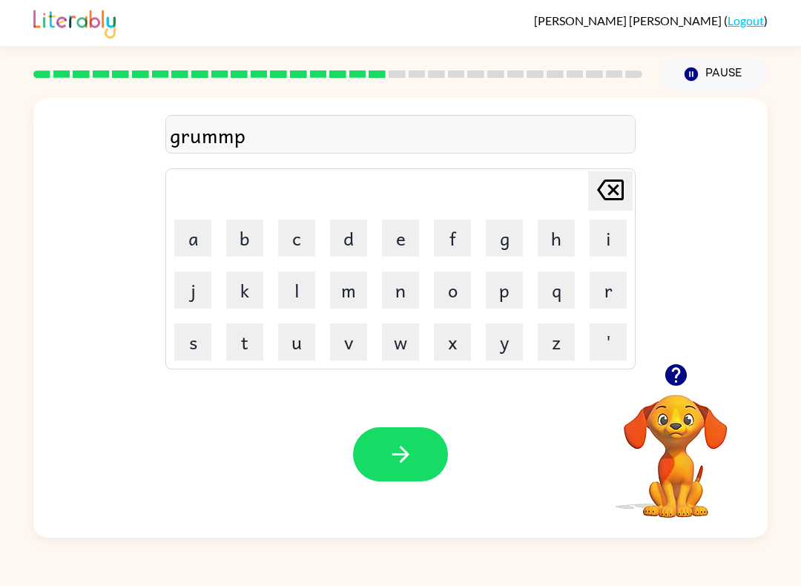
click at [503, 346] on button "y" at bounding box center [504, 342] width 37 height 37
click at [396, 240] on button "e" at bounding box center [400, 238] width 37 height 37
click at [194, 341] on button "s" at bounding box center [192, 342] width 37 height 37
click at [243, 347] on button "t" at bounding box center [244, 342] width 37 height 37
click at [376, 472] on button "button" at bounding box center [400, 454] width 95 height 54
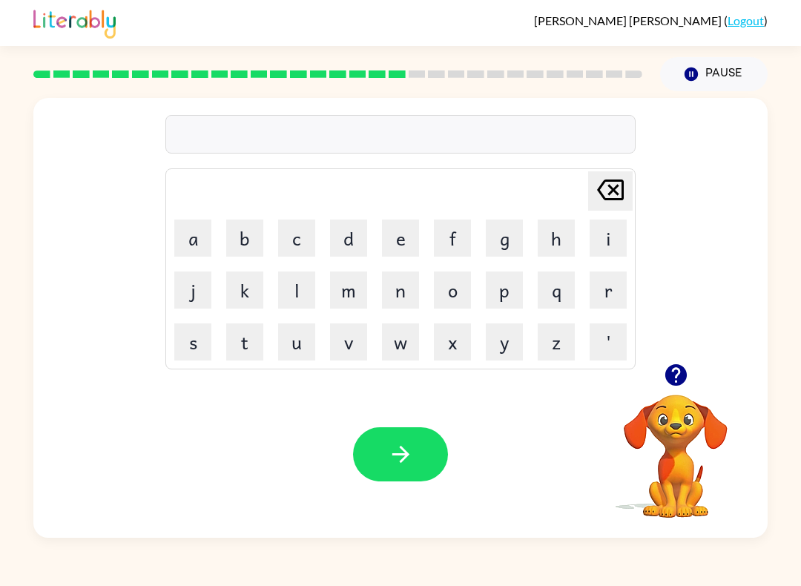
click at [137, 459] on div "Your browser must support playing .mp4 files to use Literably. Please try using…" at bounding box center [400, 454] width 735 height 167
click at [670, 391] on button "button" at bounding box center [677, 375] width 38 height 38
click at [669, 381] on icon "button" at bounding box center [676, 375] width 22 height 22
click at [672, 370] on icon "button" at bounding box center [676, 375] width 22 height 22
click at [604, 239] on button "i" at bounding box center [608, 238] width 37 height 37
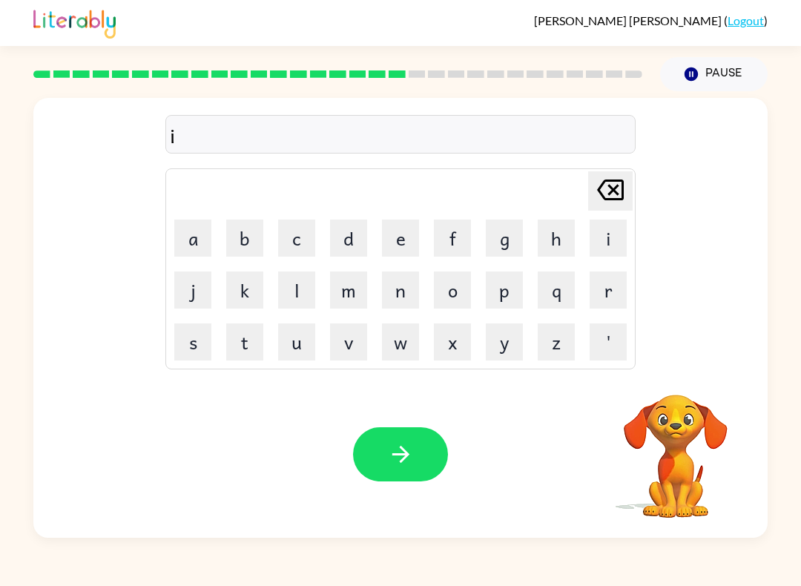
click at [388, 301] on button "n" at bounding box center [400, 290] width 37 height 37
click at [305, 232] on button "c" at bounding box center [296, 238] width 37 height 37
click at [611, 289] on button "r" at bounding box center [608, 290] width 37 height 37
click at [379, 237] on td "e" at bounding box center [401, 238] width 50 height 50
click at [394, 237] on button "e" at bounding box center [400, 238] width 37 height 37
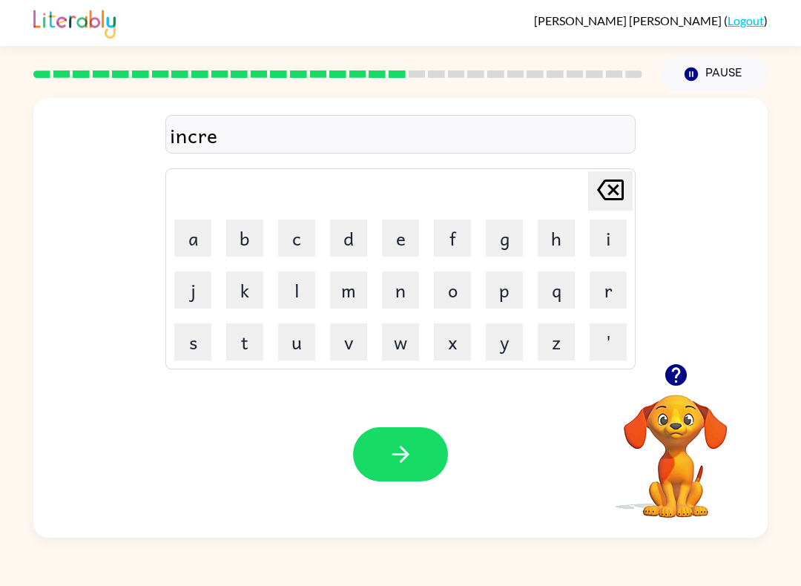
click at [348, 247] on button "d" at bounding box center [348, 238] width 37 height 37
click at [603, 236] on button "i" at bounding box center [608, 238] width 37 height 37
click at [199, 243] on button "a" at bounding box center [192, 238] width 37 height 37
click at [251, 234] on button "b" at bounding box center [244, 238] width 37 height 37
click at [291, 291] on button "l" at bounding box center [296, 290] width 37 height 37
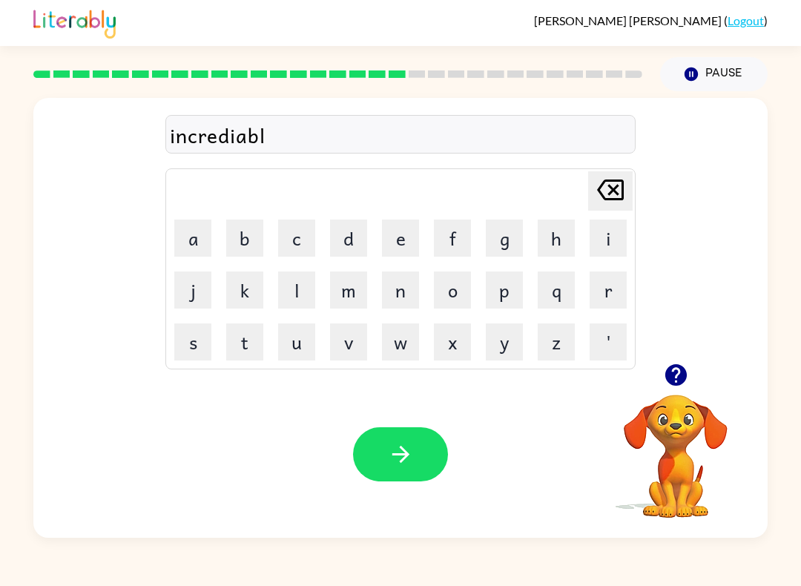
click at [394, 241] on button "e" at bounding box center [400, 238] width 37 height 37
click at [396, 446] on icon "button" at bounding box center [401, 455] width 26 height 26
click at [663, 376] on icon "button" at bounding box center [676, 375] width 26 height 26
click at [679, 379] on icon "button" at bounding box center [676, 375] width 22 height 22
click at [302, 294] on button "l" at bounding box center [296, 290] width 37 height 37
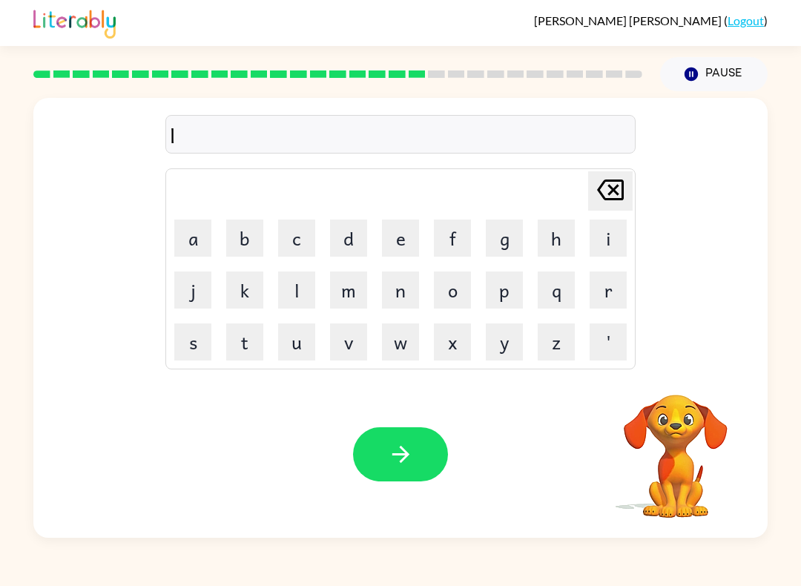
click at [613, 243] on button "i" at bounding box center [608, 238] width 37 height 37
click at [185, 351] on button "s" at bounding box center [192, 342] width 37 height 37
click at [413, 235] on button "e" at bounding box center [400, 238] width 37 height 37
click at [352, 234] on button "d" at bounding box center [348, 238] width 37 height 37
click at [254, 342] on button "t" at bounding box center [244, 342] width 37 height 37
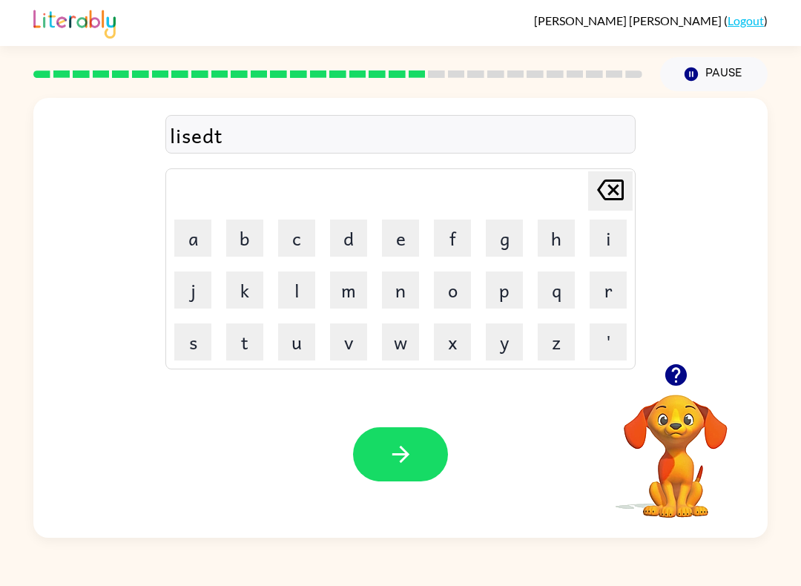
click at [406, 466] on icon "button" at bounding box center [401, 455] width 26 height 26
click at [399, 293] on button "n" at bounding box center [400, 290] width 37 height 37
click at [463, 283] on button "o" at bounding box center [452, 290] width 37 height 37
click at [600, 239] on button "i" at bounding box center [608, 238] width 37 height 37
click at [390, 303] on button "n" at bounding box center [400, 290] width 37 height 37
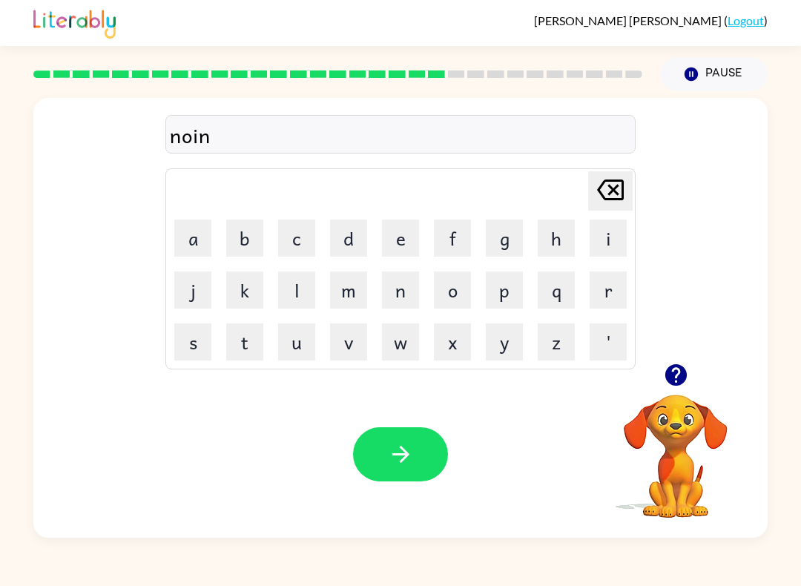
click at [183, 237] on button "a" at bounding box center [192, 238] width 37 height 37
click at [252, 338] on button "t" at bounding box center [244, 342] width 37 height 37
click at [399, 252] on button "e" at bounding box center [400, 238] width 37 height 37
click at [399, 465] on icon "button" at bounding box center [401, 455] width 26 height 26
click at [688, 382] on icon "button" at bounding box center [676, 375] width 26 height 26
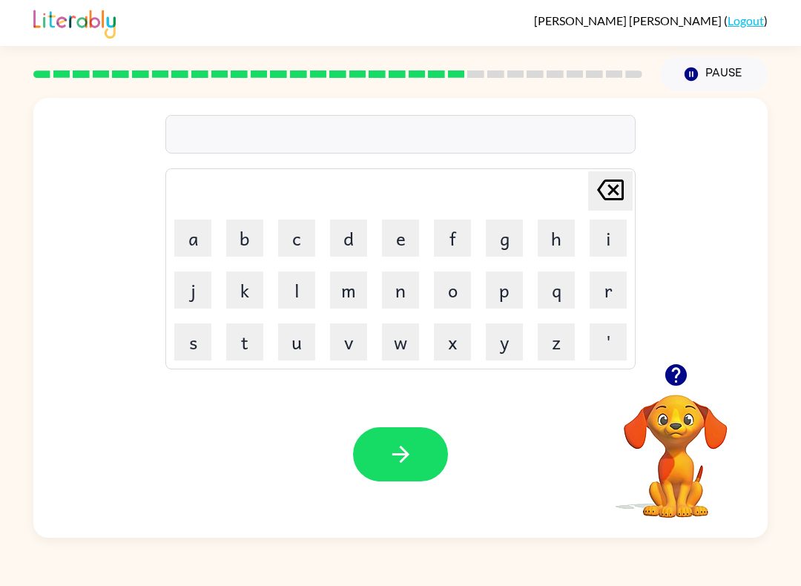
click at [676, 380] on icon "button" at bounding box center [676, 375] width 22 height 22
click at [186, 333] on button "s" at bounding box center [192, 342] width 37 height 37
click at [293, 339] on button "u" at bounding box center [296, 342] width 37 height 37
click at [195, 340] on button "s" at bounding box center [192, 342] width 37 height 37
click at [195, 239] on button "a" at bounding box center [192, 238] width 37 height 37
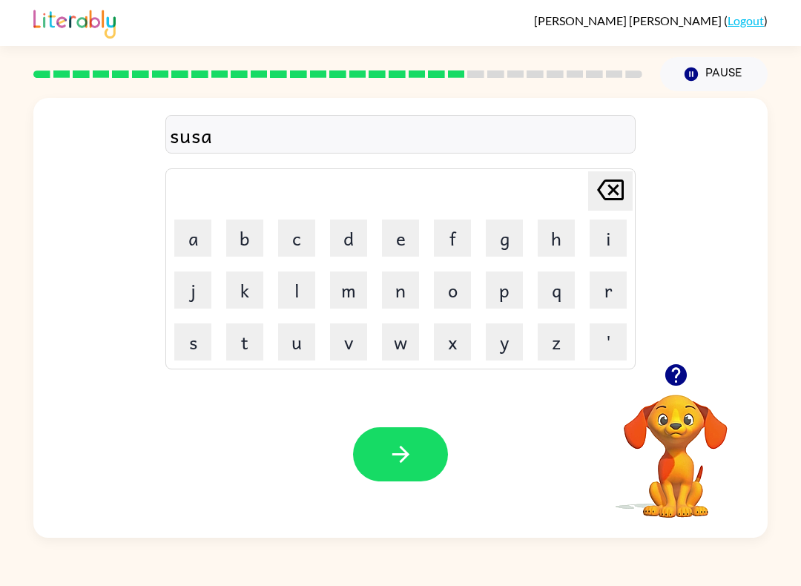
click at [626, 221] on button "i" at bounding box center [608, 238] width 37 height 37
click at [625, 220] on button "i" at bounding box center [608, 238] width 37 height 37
click at [603, 177] on icon "[PERSON_NAME] last character input" at bounding box center [611, 190] width 36 height 36
click at [401, 296] on button "n" at bounding box center [400, 290] width 37 height 37
click at [345, 223] on button "d" at bounding box center [348, 238] width 37 height 37
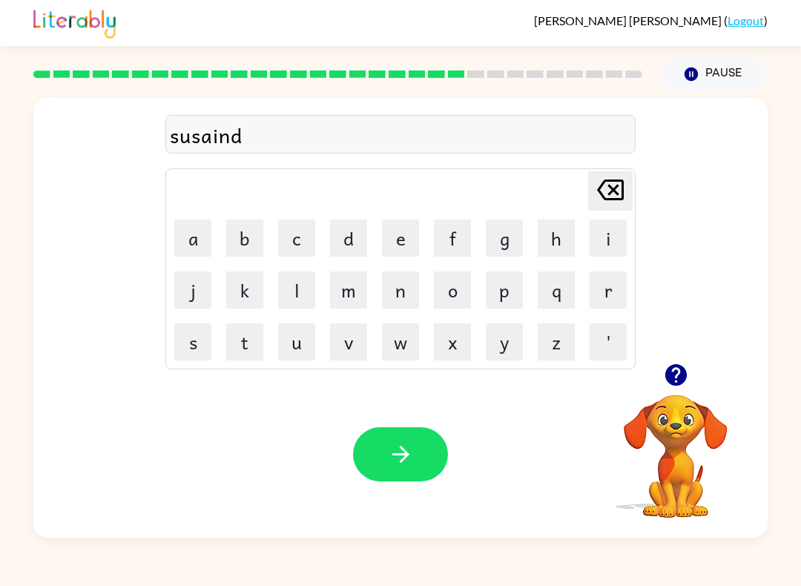
click at [399, 470] on button "button" at bounding box center [400, 454] width 95 height 54
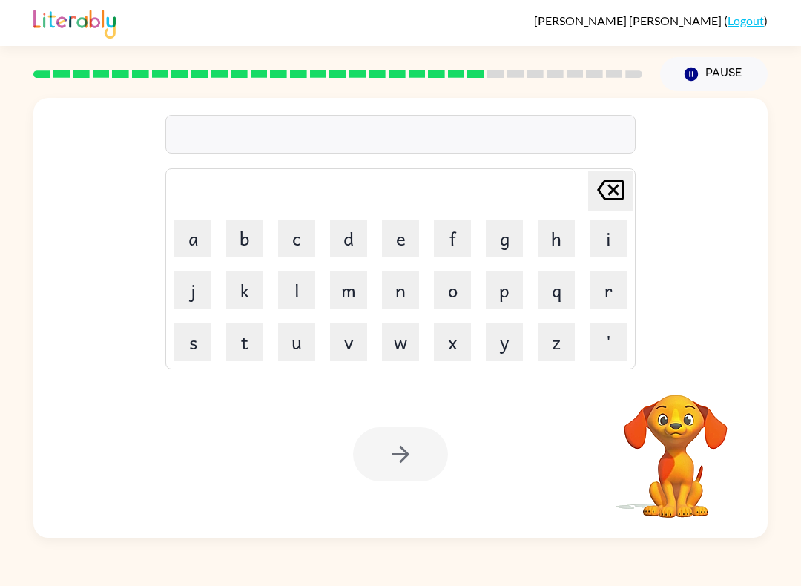
click at [395, 358] on button "w" at bounding box center [400, 342] width 37 height 37
click at [453, 308] on button "o" at bounding box center [452, 290] width 37 height 37
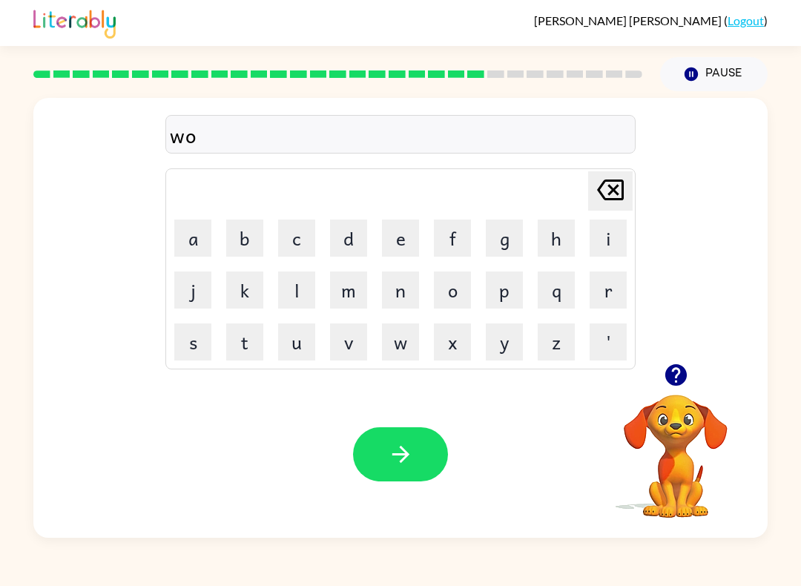
click at [603, 284] on button "r" at bounding box center [608, 290] width 37 height 37
click at [341, 249] on button "d" at bounding box center [348, 238] width 37 height 37
click at [350, 332] on button "v" at bounding box center [348, 342] width 37 height 37
click at [620, 192] on icon at bounding box center [610, 190] width 27 height 21
click at [522, 332] on button "y" at bounding box center [504, 342] width 37 height 37
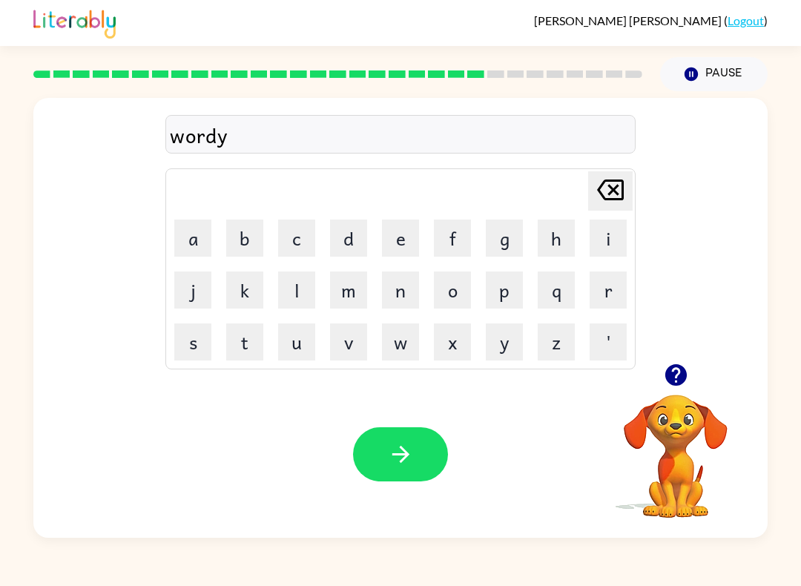
click at [417, 462] on button "button" at bounding box center [400, 454] width 95 height 54
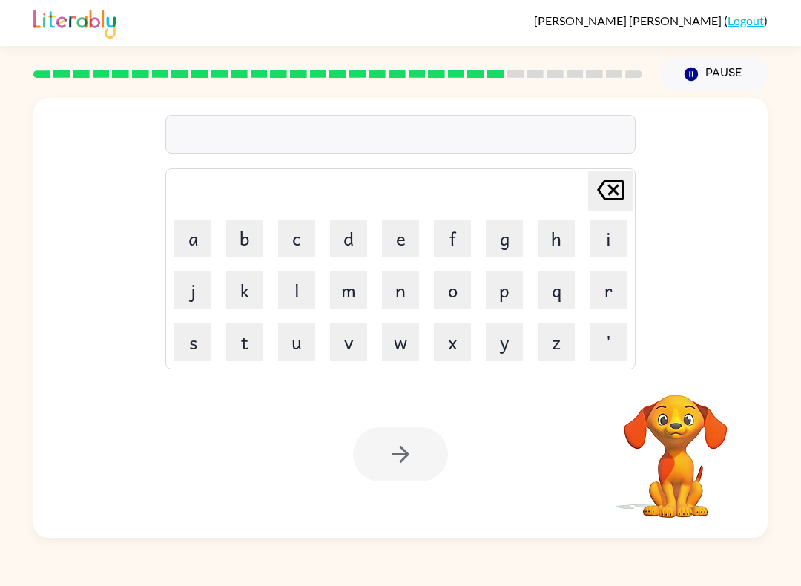
click at [609, 295] on button "r" at bounding box center [608, 290] width 37 height 37
click at [194, 231] on button "a" at bounding box center [192, 238] width 37 height 37
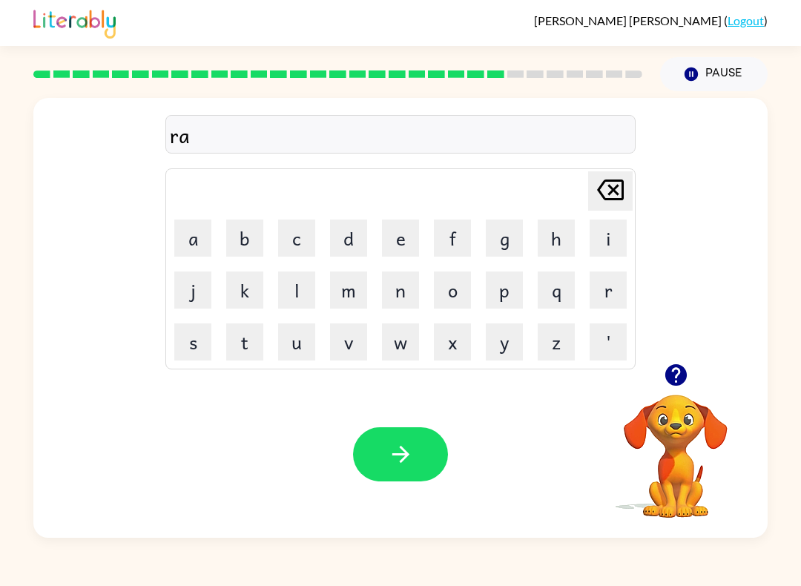
click at [607, 245] on button "i" at bounding box center [608, 238] width 37 height 37
click at [299, 294] on button "l" at bounding box center [296, 290] width 37 height 37
click at [410, 230] on button "e" at bounding box center [400, 238] width 37 height 37
click at [615, 240] on button "i" at bounding box center [608, 238] width 37 height 37
click at [257, 333] on button "t" at bounding box center [244, 342] width 37 height 37
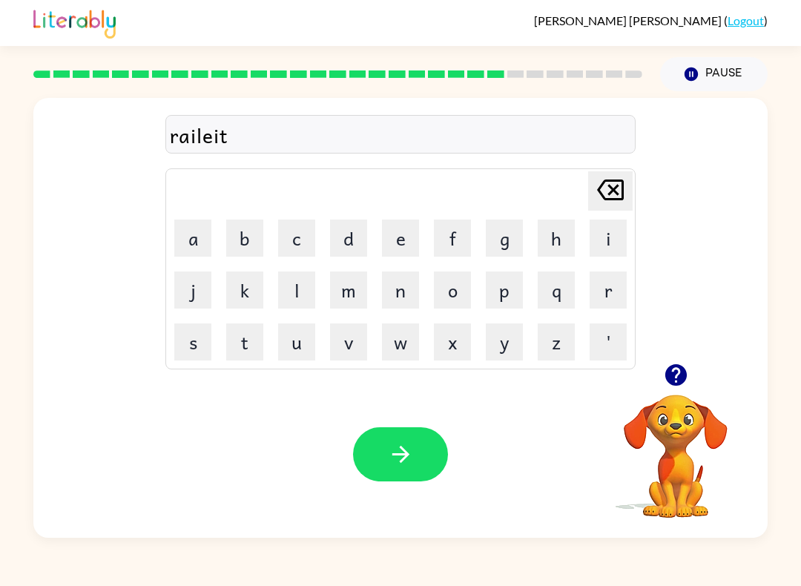
click at [414, 249] on button "e" at bounding box center [400, 238] width 37 height 37
click at [344, 243] on button "d" at bounding box center [348, 238] width 37 height 37
click at [408, 453] on icon "button" at bounding box center [401, 455] width 26 height 26
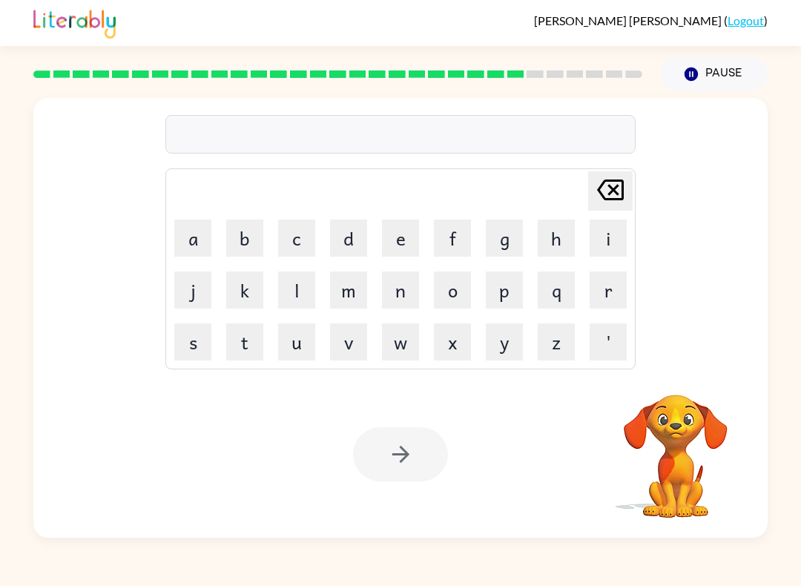
click at [250, 286] on button "k" at bounding box center [244, 290] width 37 height 37
click at [612, 243] on button "i" at bounding box center [608, 238] width 37 height 37
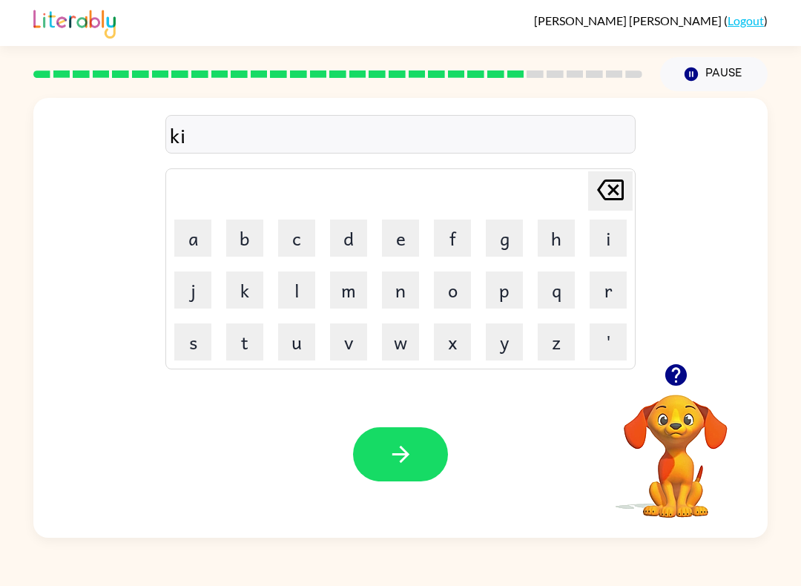
click at [245, 341] on button "t" at bounding box center [244, 342] width 37 height 37
click at [387, 240] on button "e" at bounding box center [400, 238] width 37 height 37
click at [412, 284] on button "n" at bounding box center [400, 290] width 37 height 37
click at [406, 465] on icon "button" at bounding box center [401, 455] width 26 height 26
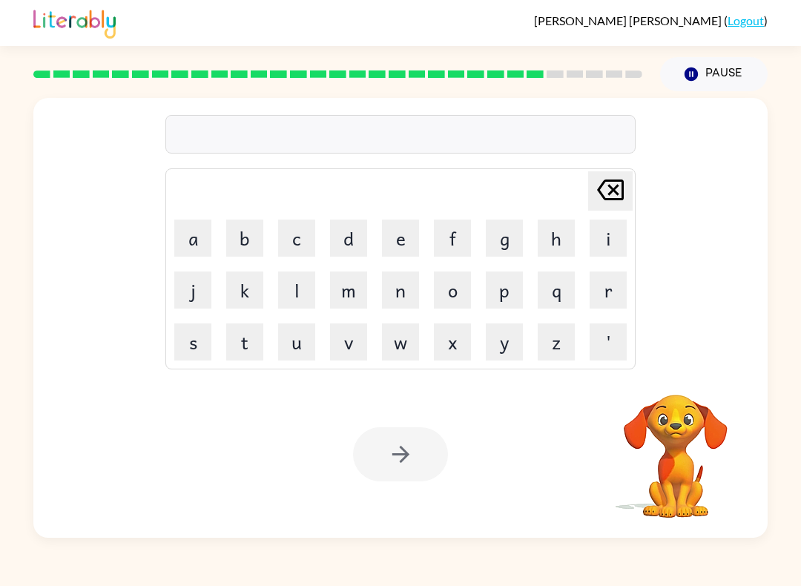
click at [349, 256] on button "d" at bounding box center [348, 238] width 37 height 37
click at [391, 236] on button "e" at bounding box center [400, 238] width 37 height 37
click at [555, 290] on button "q" at bounding box center [556, 290] width 37 height 37
click at [605, 197] on icon "[PERSON_NAME] last character input" at bounding box center [611, 190] width 36 height 36
click at [508, 291] on button "p" at bounding box center [504, 290] width 37 height 37
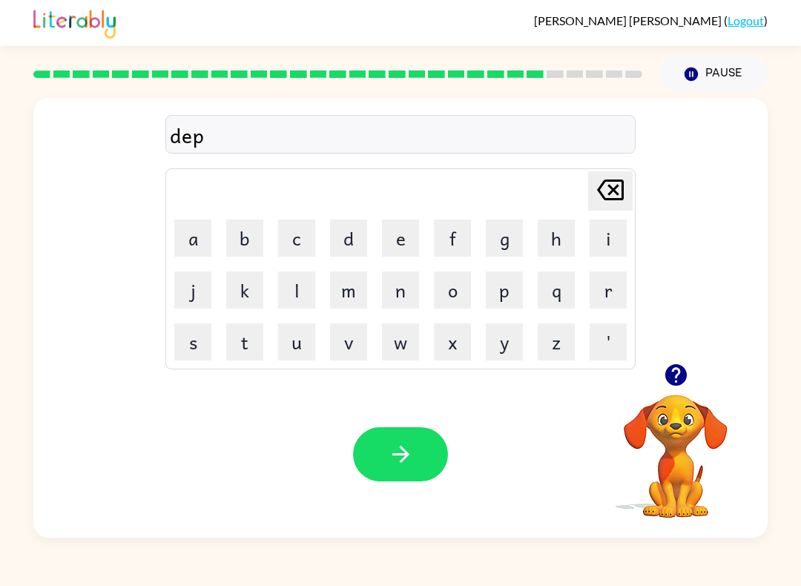
click at [202, 243] on button "a" at bounding box center [192, 238] width 37 height 37
click at [596, 295] on button "r" at bounding box center [608, 290] width 37 height 37
click at [366, 285] on button "m" at bounding box center [348, 290] width 37 height 37
click at [397, 243] on button "e" at bounding box center [400, 238] width 37 height 37
click at [400, 296] on button "n" at bounding box center [400, 290] width 37 height 37
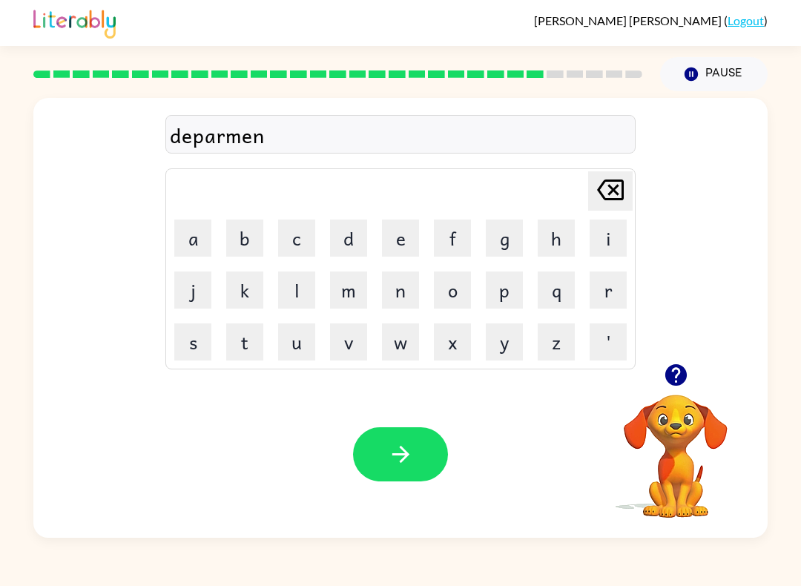
click at [252, 341] on button "t" at bounding box center [244, 342] width 37 height 37
click at [404, 462] on icon "button" at bounding box center [401, 455] width 26 height 26
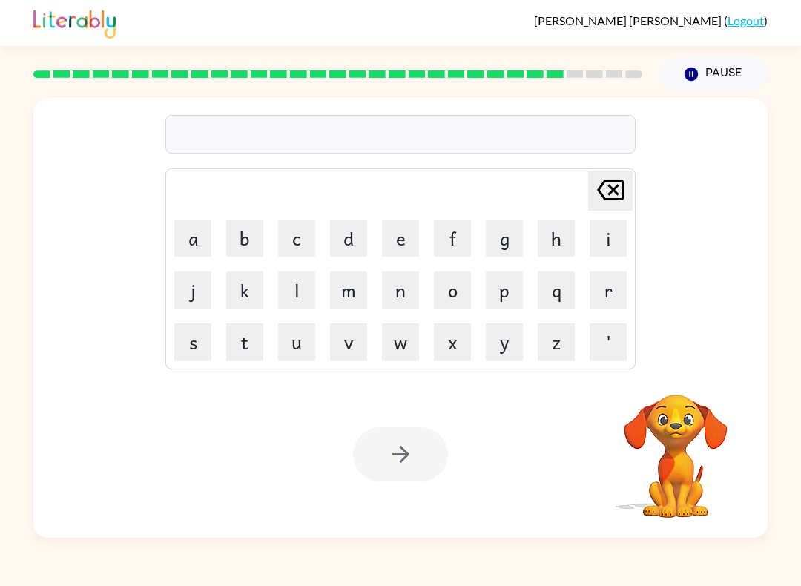
click at [194, 342] on button "s" at bounding box center [192, 342] width 37 height 37
click at [288, 296] on button "l" at bounding box center [296, 290] width 37 height 37
click at [606, 237] on button "i" at bounding box center [608, 238] width 37 height 37
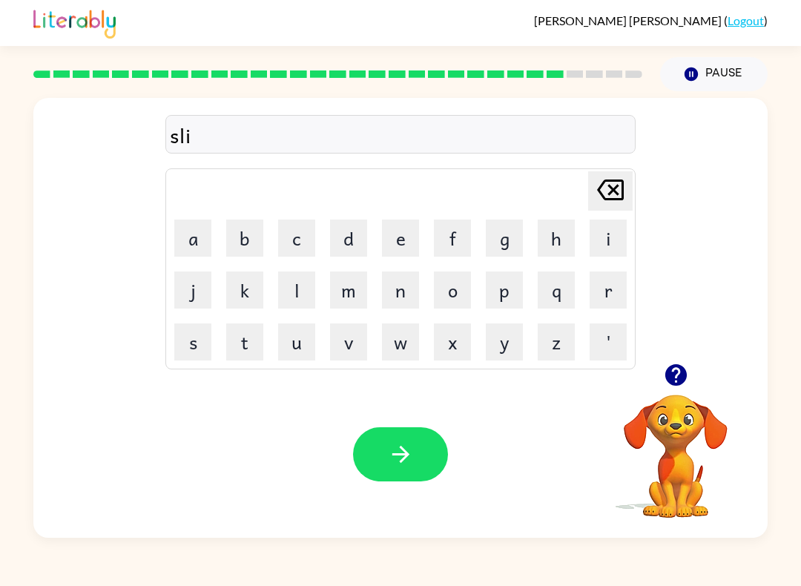
click at [515, 236] on button "g" at bounding box center [504, 238] width 37 height 37
click at [557, 241] on button "h" at bounding box center [556, 238] width 37 height 37
click at [243, 337] on button "t" at bounding box center [244, 342] width 37 height 37
click at [401, 450] on icon "button" at bounding box center [401, 455] width 26 height 26
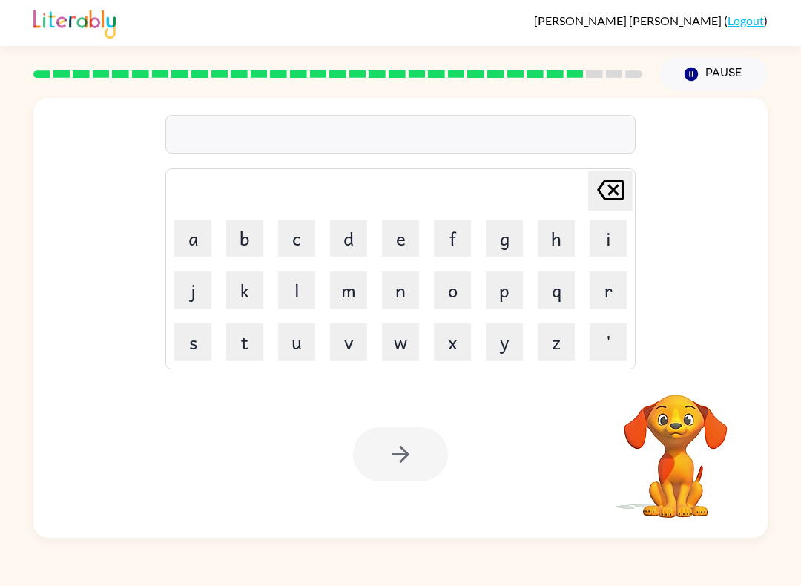
click at [296, 338] on button "u" at bounding box center [296, 342] width 37 height 37
click at [404, 288] on button "n" at bounding box center [400, 290] width 37 height 37
click at [622, 247] on button "i" at bounding box center [608, 238] width 37 height 37
click at [353, 341] on button "v" at bounding box center [348, 342] width 37 height 37
click at [395, 237] on button "e" at bounding box center [400, 238] width 37 height 37
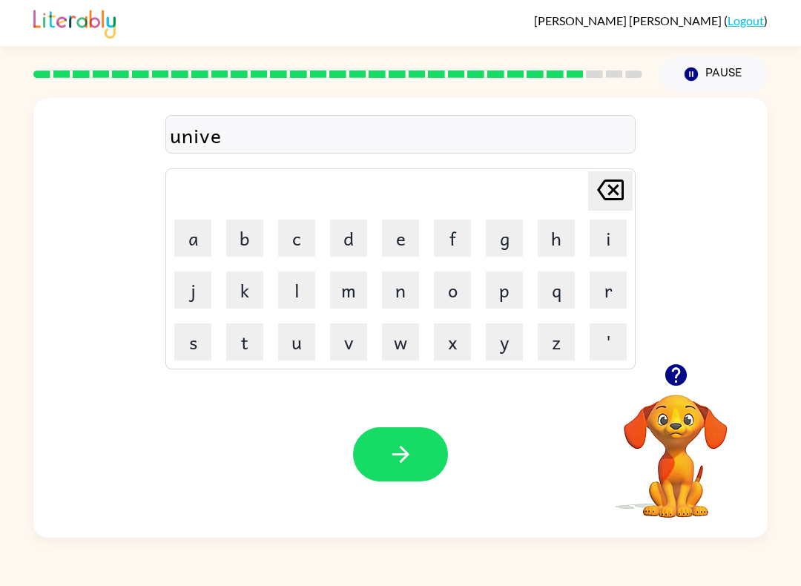
click at [609, 295] on button "r" at bounding box center [608, 290] width 37 height 37
click at [194, 334] on button "s" at bounding box center [192, 342] width 37 height 37
click at [176, 240] on button "a" at bounding box center [192, 238] width 37 height 37
click at [294, 307] on button "l" at bounding box center [296, 290] width 37 height 37
click at [411, 471] on button "button" at bounding box center [400, 454] width 95 height 54
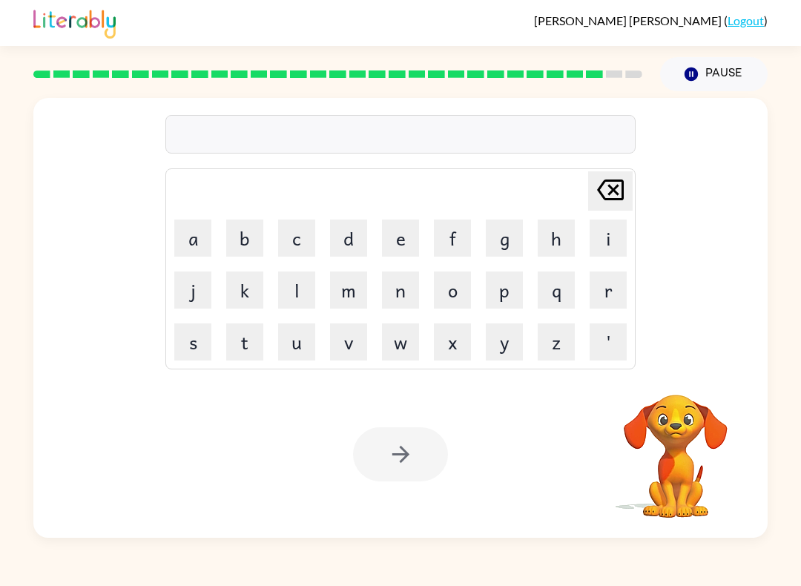
click at [188, 344] on button "s" at bounding box center [192, 342] width 37 height 37
click at [597, 235] on button "i" at bounding box center [608, 238] width 37 height 37
click at [312, 287] on button "l" at bounding box center [296, 290] width 37 height 37
click at [596, 237] on button "i" at bounding box center [608, 238] width 37 height 37
click at [606, 194] on icon at bounding box center [610, 190] width 27 height 21
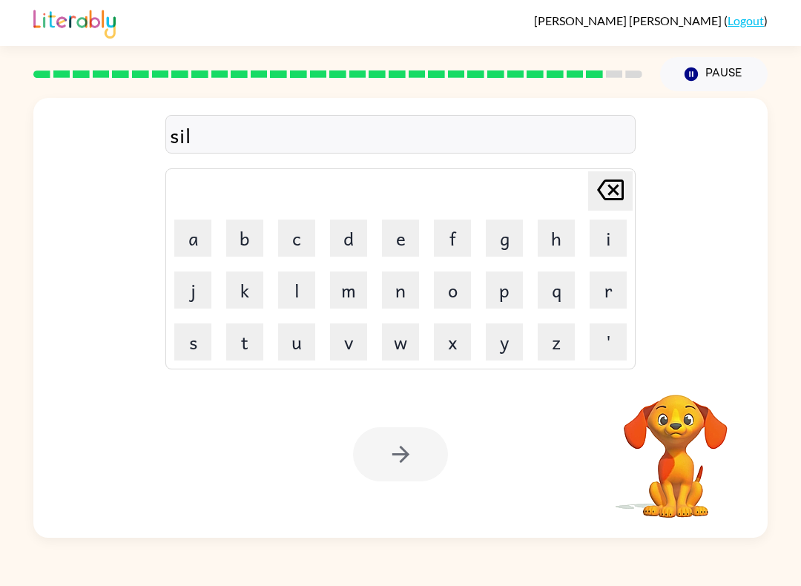
click at [360, 341] on button "v" at bounding box center [348, 342] width 37 height 37
click at [261, 225] on button "b" at bounding box center [244, 238] width 37 height 37
click at [602, 191] on icon "[PERSON_NAME] last character input" at bounding box center [611, 190] width 36 height 36
click at [416, 237] on button "e" at bounding box center [400, 238] width 37 height 37
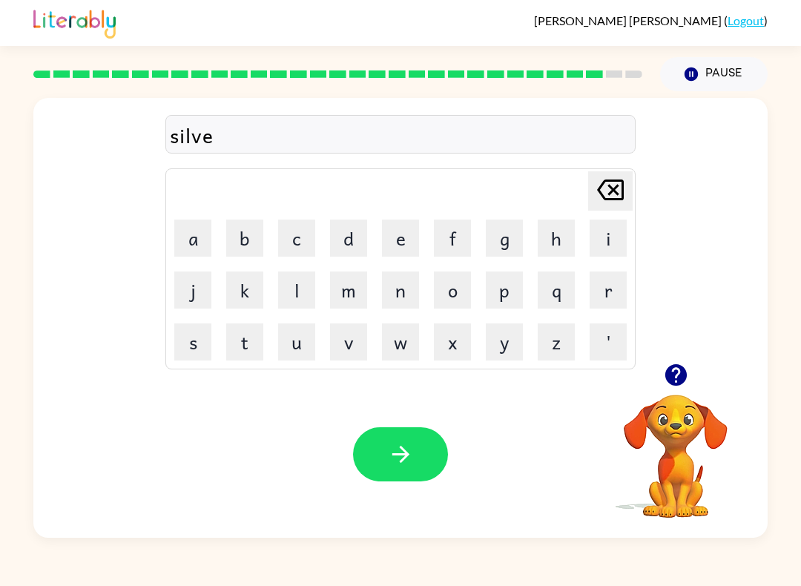
click at [617, 286] on button "r" at bounding box center [608, 290] width 37 height 37
click at [396, 334] on button "w" at bounding box center [400, 342] width 37 height 37
click at [410, 236] on button "e" at bounding box center [400, 238] width 37 height 37
click at [188, 229] on button "a" at bounding box center [192, 238] width 37 height 37
click at [617, 290] on button "r" at bounding box center [608, 290] width 37 height 37
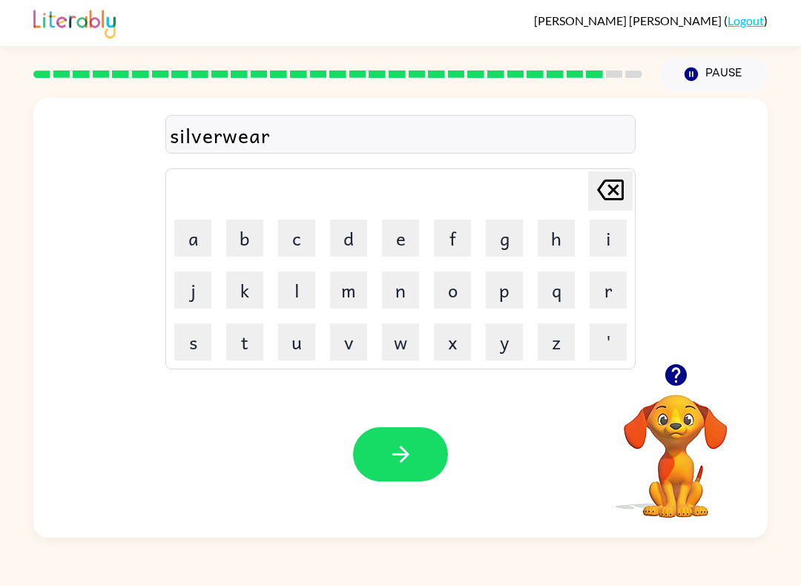
click at [434, 456] on button "button" at bounding box center [400, 454] width 95 height 54
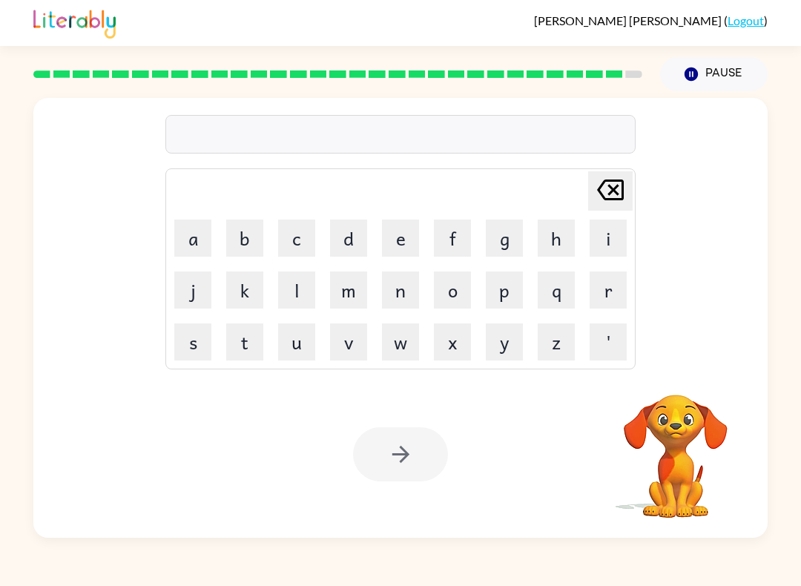
click at [610, 246] on button "i" at bounding box center [608, 238] width 37 height 37
click at [407, 286] on button "n" at bounding box center [400, 290] width 37 height 37
click at [287, 241] on button "c" at bounding box center [296, 238] width 37 height 37
click at [183, 234] on button "a" at bounding box center [192, 238] width 37 height 37
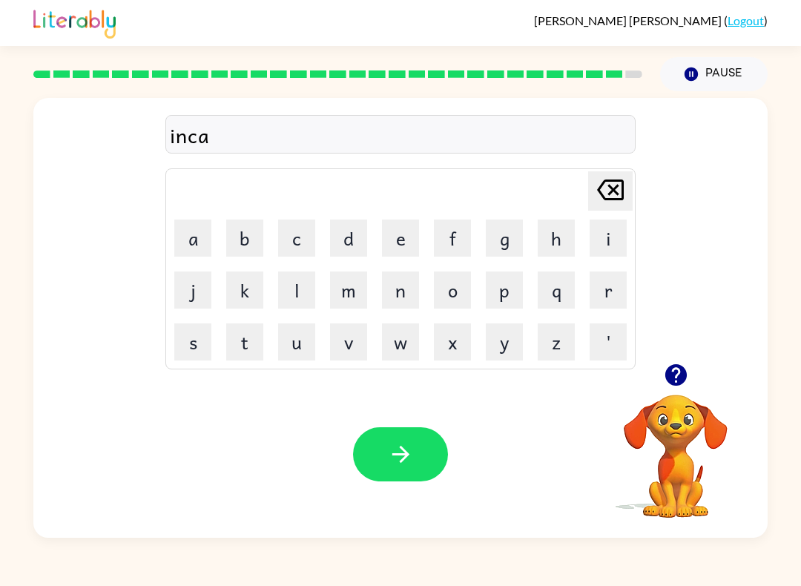
click at [462, 295] on button "o" at bounding box center [452, 290] width 37 height 37
click at [301, 327] on button "u" at bounding box center [296, 342] width 37 height 37
click at [403, 295] on button "n" at bounding box center [400, 290] width 37 height 37
click at [246, 337] on button "t" at bounding box center [244, 342] width 37 height 37
click at [403, 227] on button "e" at bounding box center [400, 238] width 37 height 37
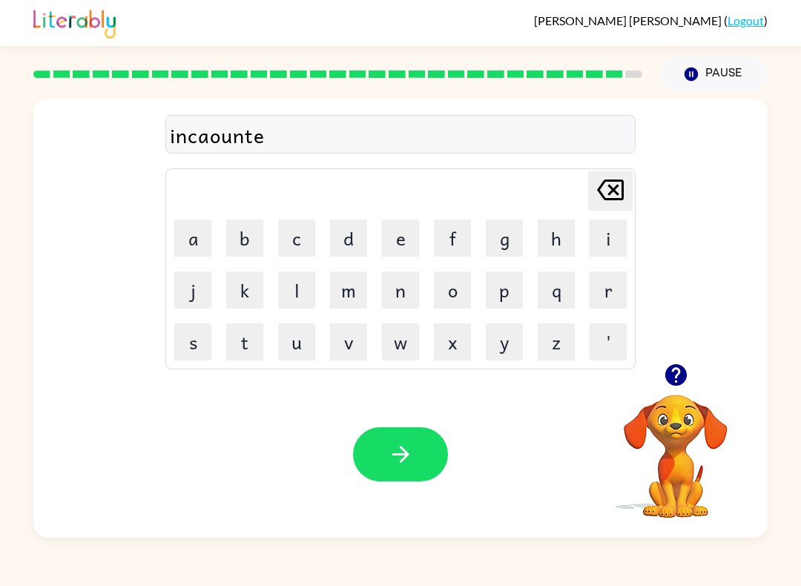
click at [607, 278] on button "r" at bounding box center [608, 290] width 37 height 37
click at [430, 433] on button "button" at bounding box center [400, 454] width 95 height 54
